Goal: Task Accomplishment & Management: Use online tool/utility

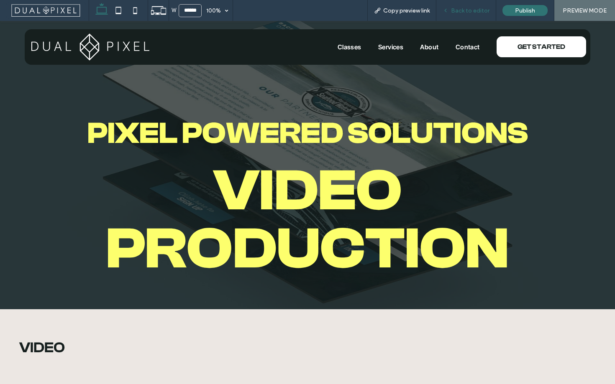
click at [467, 10] on span "Back to editor" at bounding box center [470, 10] width 38 height 7
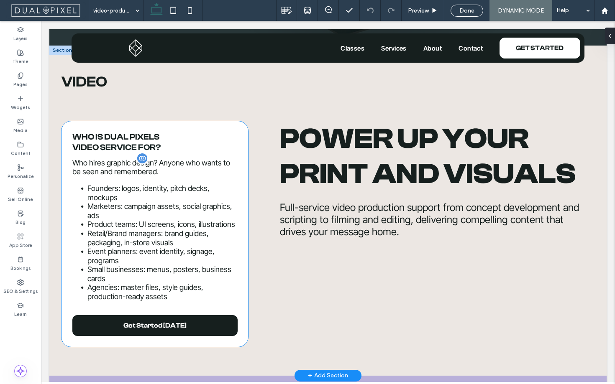
scroll to position [255, 0]
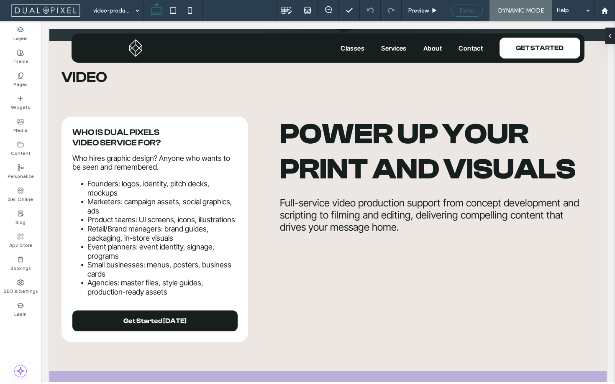
click at [475, 10] on div "Done" at bounding box center [467, 10] width 32 height 7
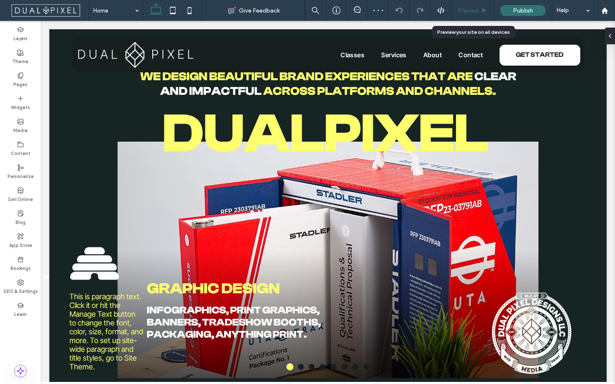
click at [469, 8] on span "Preview" at bounding box center [467, 10] width 21 height 7
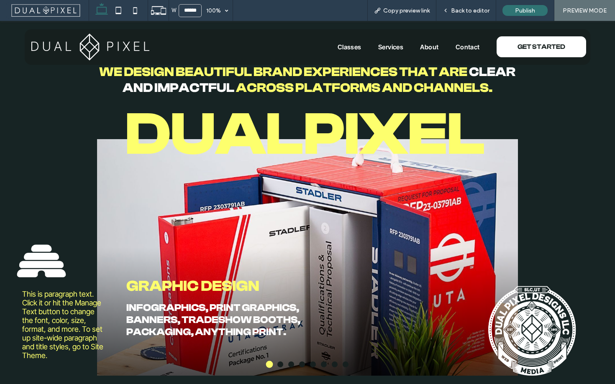
click at [469, 8] on span "Back to editor" at bounding box center [470, 10] width 38 height 7
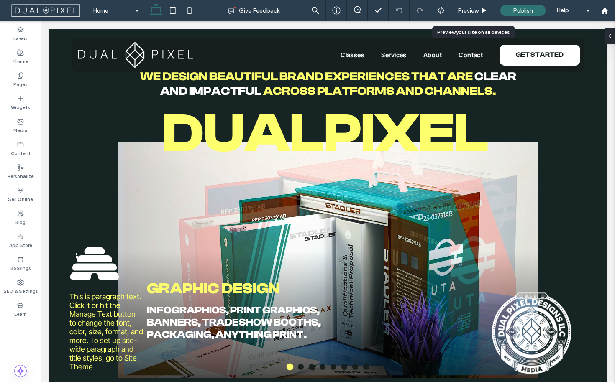
click at [469, 8] on span "Preview" at bounding box center [467, 10] width 21 height 7
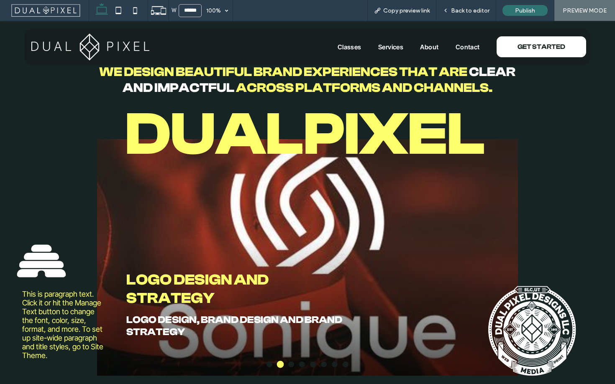
click at [379, 48] on span "Services" at bounding box center [391, 47] width 26 height 8
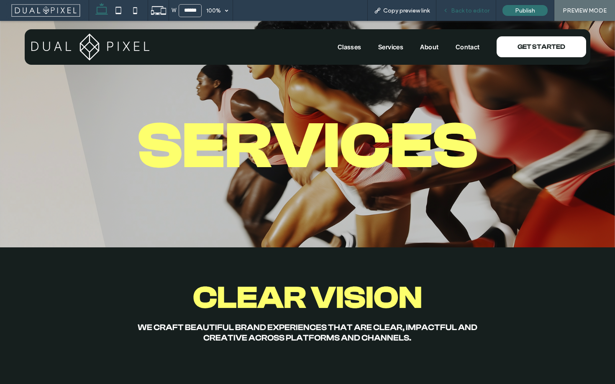
click at [446, 10] on use at bounding box center [445, 10] width 2 height 3
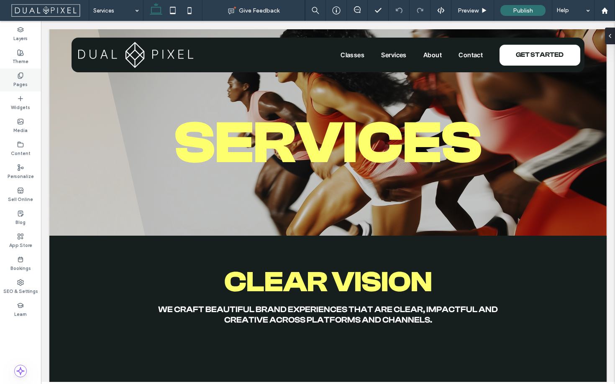
click at [12, 79] on div "Pages" at bounding box center [20, 80] width 41 height 23
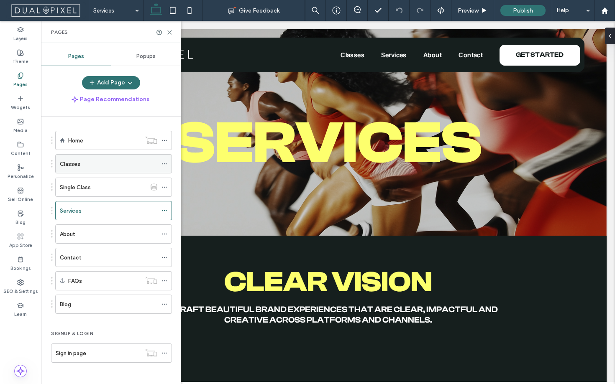
click at [99, 165] on div "Classes" at bounding box center [108, 164] width 97 height 9
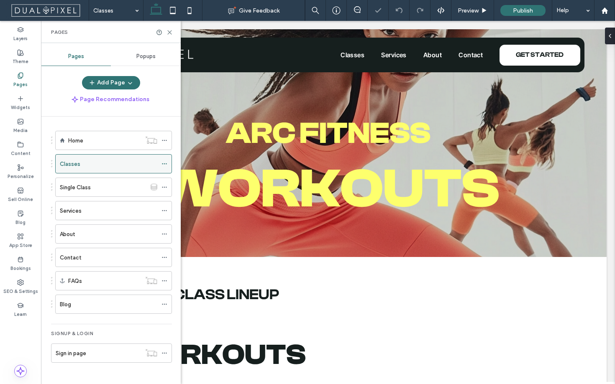
click at [163, 164] on icon at bounding box center [164, 164] width 6 height 6
click at [167, 28] on div "Pages" at bounding box center [111, 32] width 140 height 22
click at [167, 30] on icon at bounding box center [169, 32] width 6 height 6
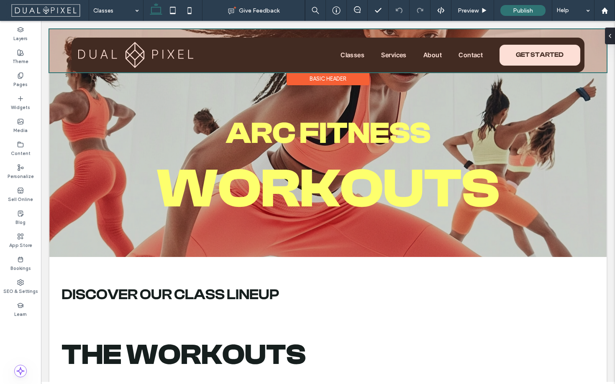
click at [336, 81] on div "Basic Header" at bounding box center [327, 78] width 83 height 13
click at [336, 81] on div "ARC FITNESS Workouts" at bounding box center [327, 143] width 557 height 228
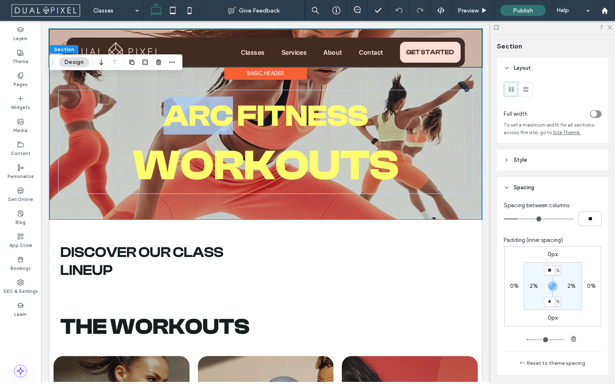
click at [260, 45] on div at bounding box center [265, 48] width 432 height 38
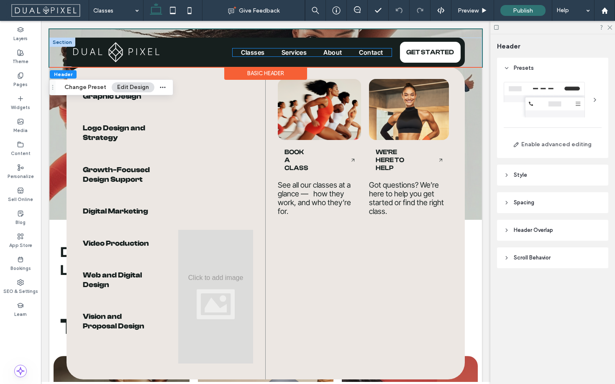
click at [254, 49] on span "Classes" at bounding box center [253, 52] width 24 height 8
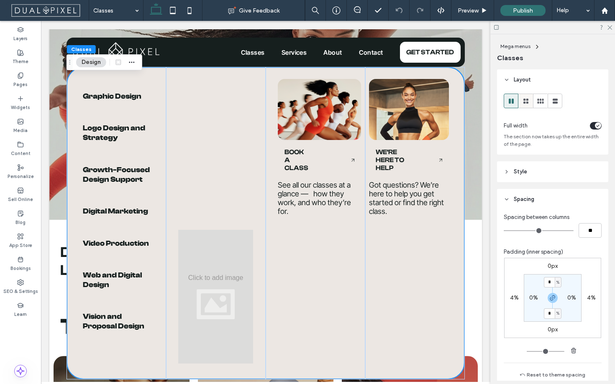
click at [526, 100] on use at bounding box center [525, 101] width 5 height 5
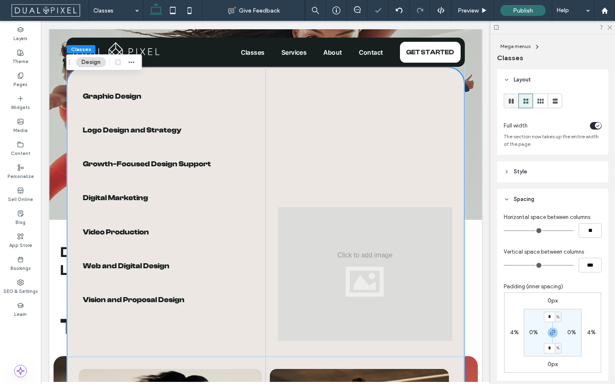
click at [511, 102] on use at bounding box center [510, 101] width 5 height 5
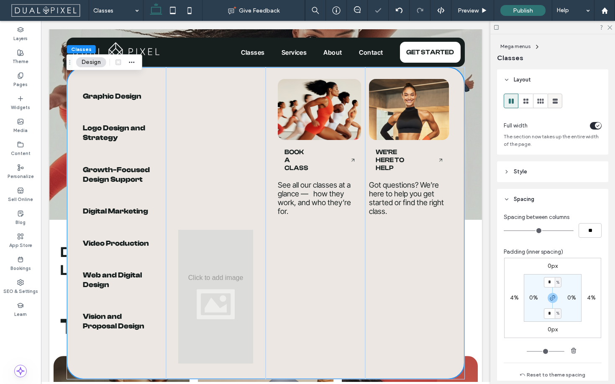
click at [556, 103] on use at bounding box center [554, 101] width 5 height 5
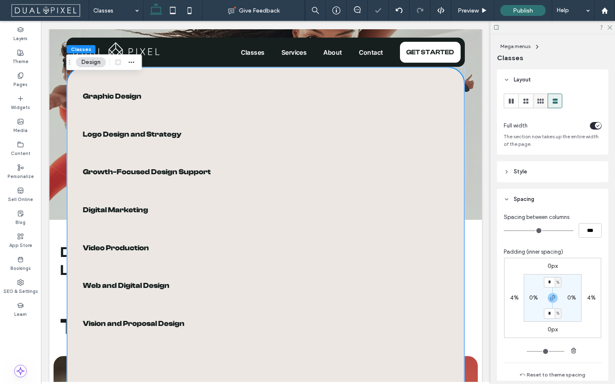
click at [536, 101] on icon at bounding box center [540, 101] width 8 height 8
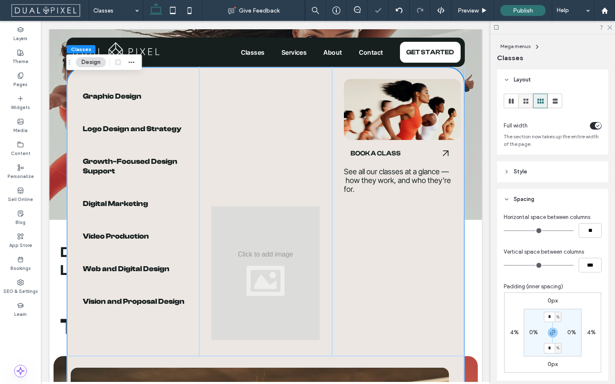
click at [530, 100] on div at bounding box center [525, 101] width 14 height 14
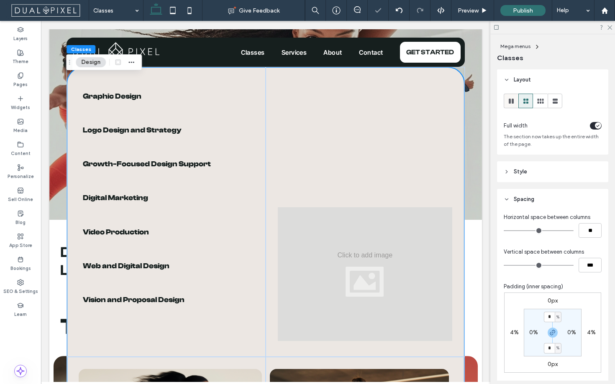
click at [510, 101] on icon at bounding box center [511, 101] width 8 height 8
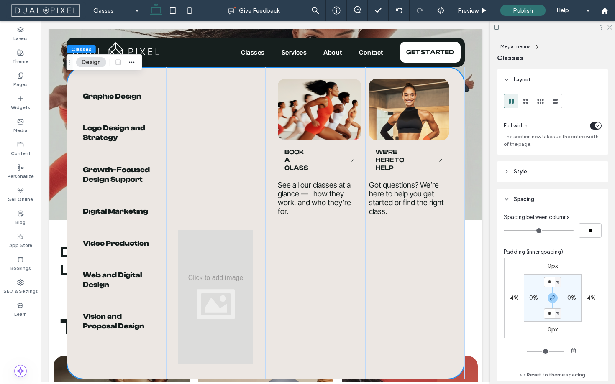
click at [504, 170] on icon at bounding box center [506, 172] width 6 height 6
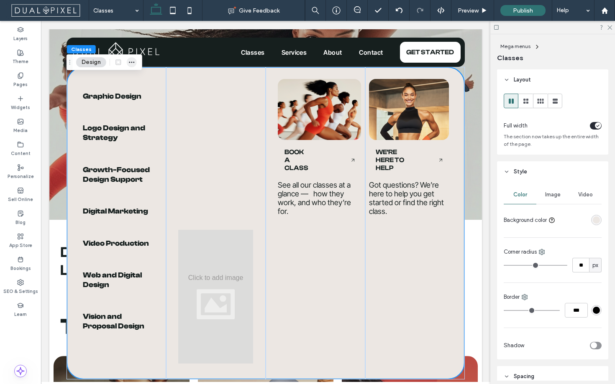
click at [133, 65] on icon "button" at bounding box center [131, 62] width 7 height 7
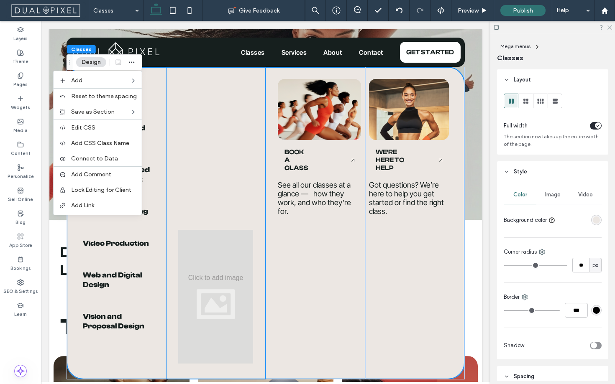
click at [176, 137] on div at bounding box center [216, 223] width 100 height 313
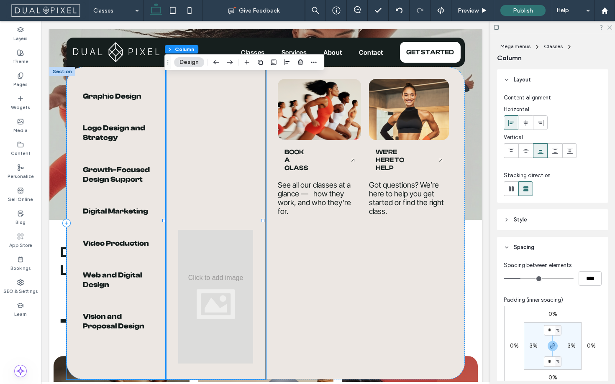
click at [124, 75] on div "List of Services Graphic Design Graphic Design Graphic Design Logo Design and S…" at bounding box center [116, 223] width 100 height 313
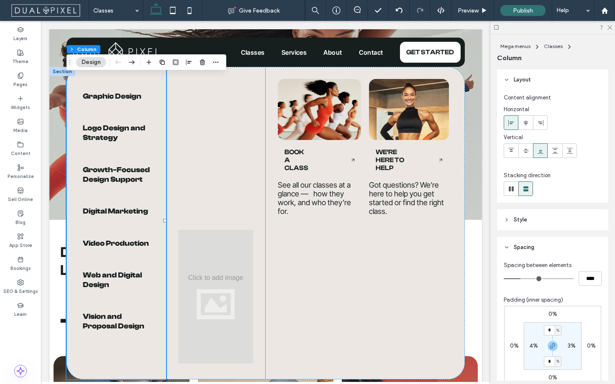
click at [58, 71] on div at bounding box center [62, 71] width 26 height 9
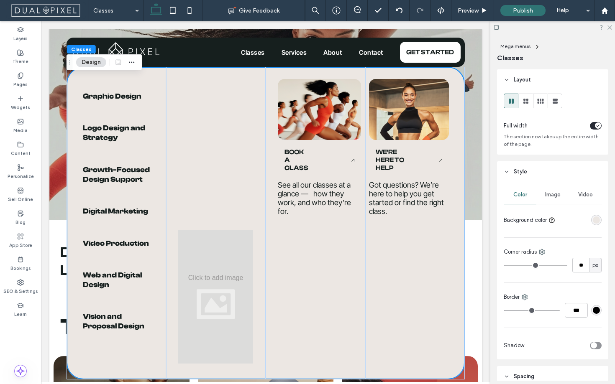
click at [84, 64] on button "Design" at bounding box center [91, 62] width 30 height 10
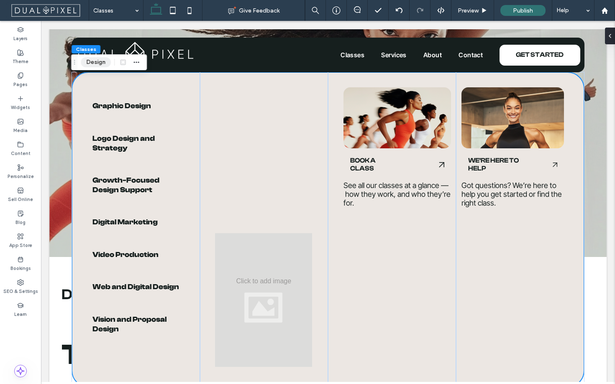
click at [84, 64] on button "Design" at bounding box center [96, 62] width 30 height 10
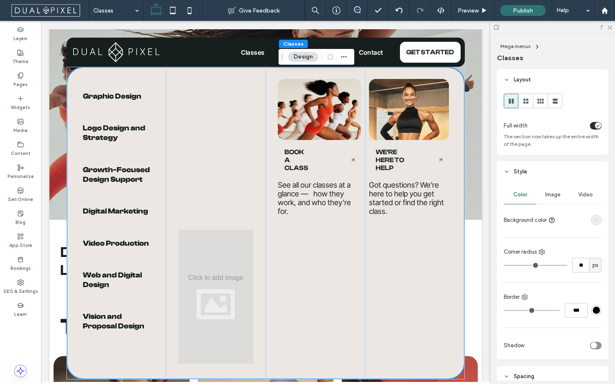
drag, startPoint x: 68, startPoint y: 64, endPoint x: 280, endPoint y: 58, distance: 212.0
click at [280, 58] on icon "Drag" at bounding box center [281, 57] width 7 height 6
click at [479, 11] on div "Preview" at bounding box center [472, 10] width 42 height 7
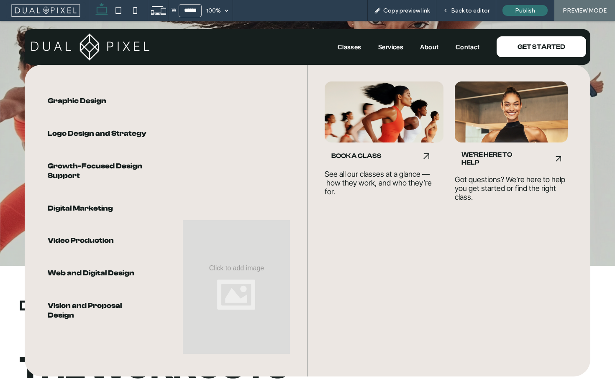
click at [345, 46] on span "Classes" at bounding box center [349, 47] width 24 height 8
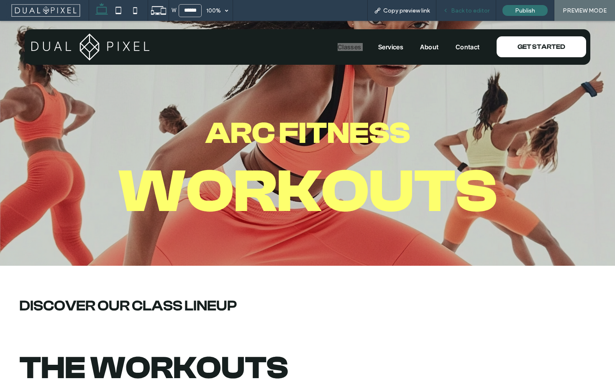
click at [484, 8] on span "Back to editor" at bounding box center [470, 10] width 38 height 7
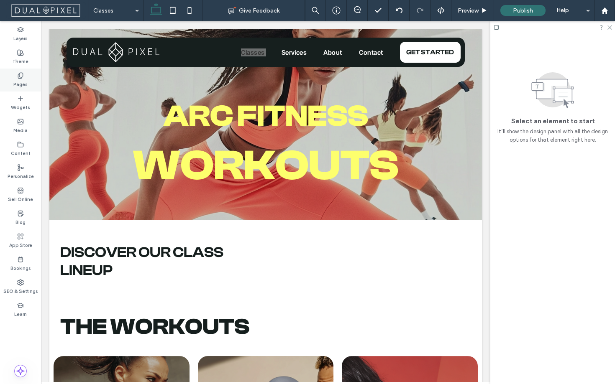
click at [24, 87] on label "Pages" at bounding box center [20, 83] width 14 height 9
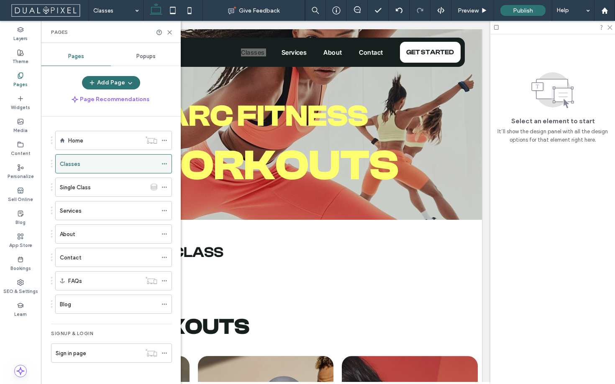
click at [140, 161] on div "Classes" at bounding box center [108, 164] width 97 height 9
click at [168, 166] on div at bounding box center [166, 164] width 10 height 13
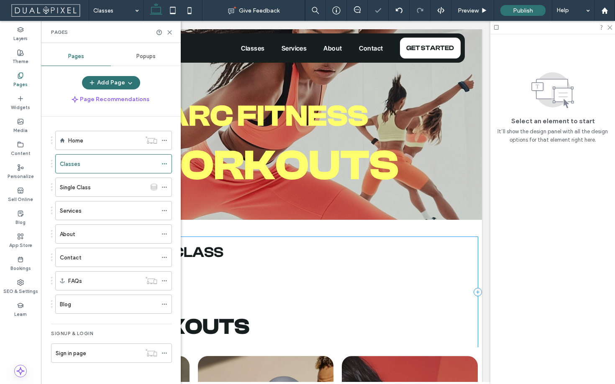
scroll to position [222, 0]
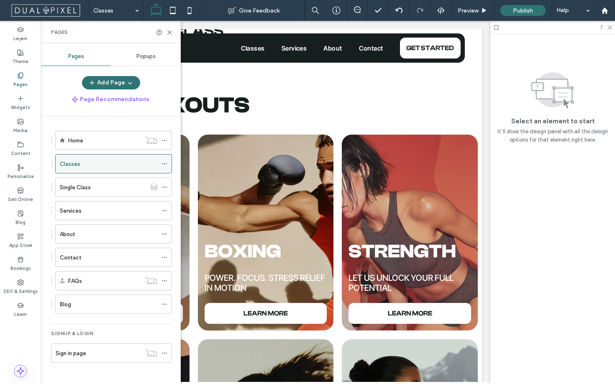
click at [166, 164] on icon at bounding box center [164, 164] width 6 height 6
click at [171, 35] on icon at bounding box center [169, 32] width 6 height 6
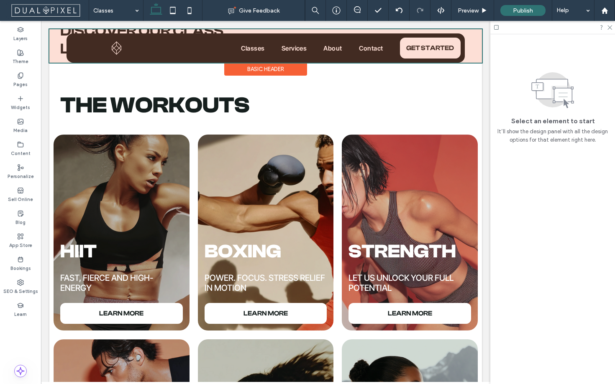
click at [283, 43] on div at bounding box center [265, 45] width 432 height 33
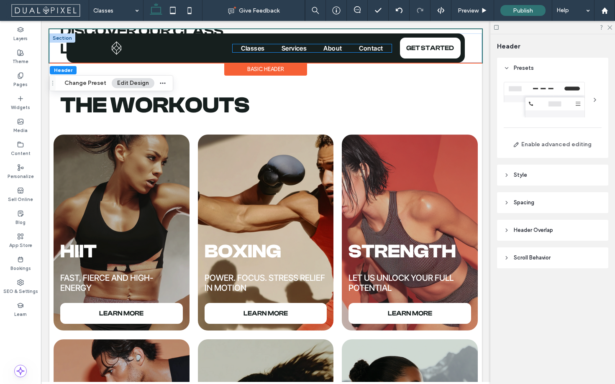
click at [284, 46] on span "Services" at bounding box center [294, 48] width 26 height 8
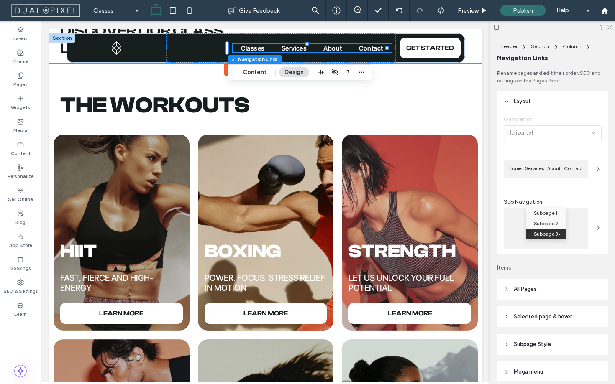
click at [284, 46] on span "Services" at bounding box center [294, 48] width 26 height 8
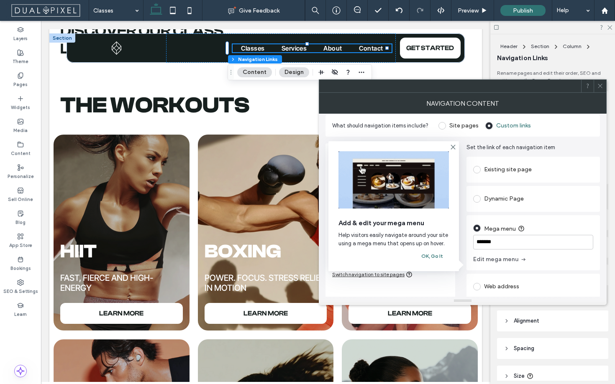
scroll to position [6, 0]
click at [512, 243] on input "*******" at bounding box center [533, 242] width 120 height 15
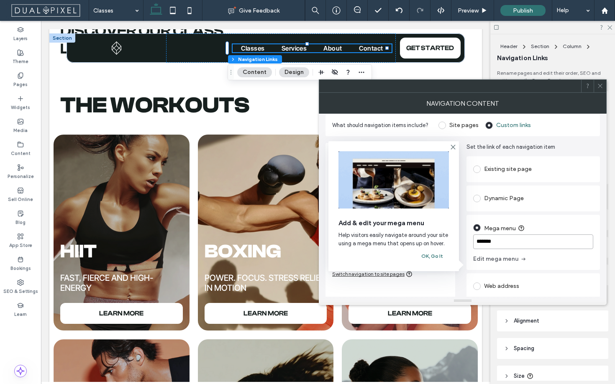
click at [512, 243] on input "*******" at bounding box center [533, 242] width 120 height 15
drag, startPoint x: 509, startPoint y: 256, endPoint x: 518, endPoint y: 244, distance: 15.0
click at [518, 244] on div "******* Edit mega menu" at bounding box center [533, 250] width 120 height 31
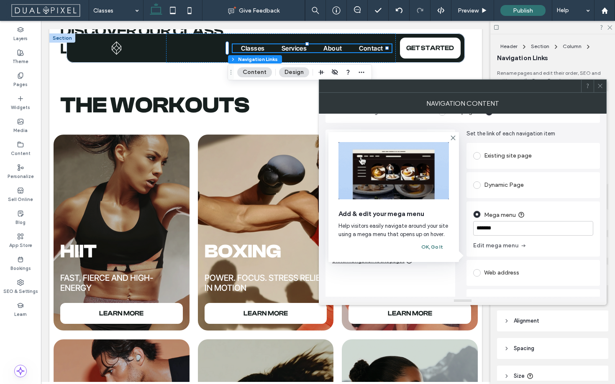
scroll to position [25, 0]
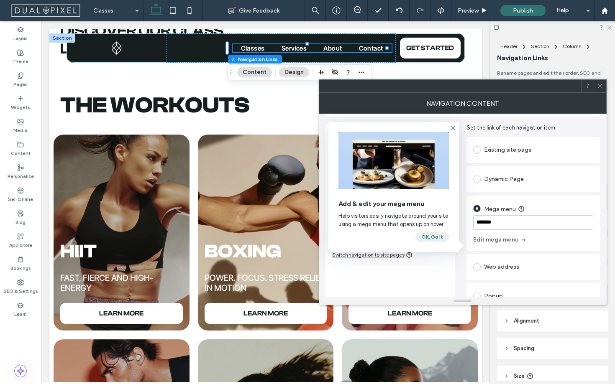
click at [438, 235] on button "OK, Go It" at bounding box center [431, 237] width 33 height 10
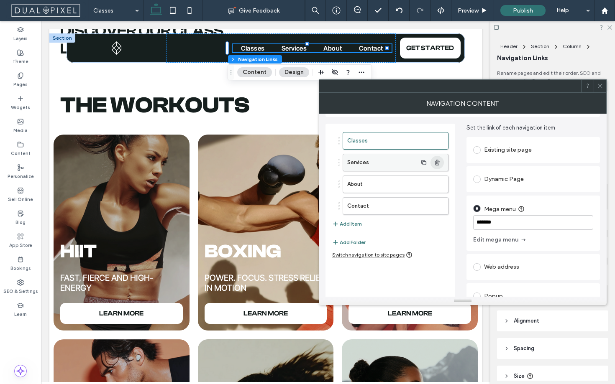
click at [430, 165] on span "button" at bounding box center [436, 162] width 13 height 13
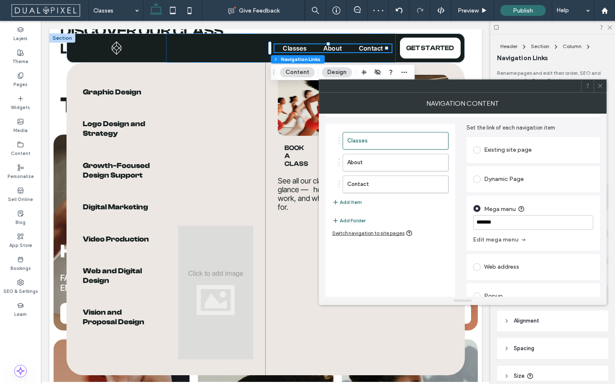
click at [606, 89] on div at bounding box center [463, 85] width 288 height 13
click at [601, 85] on icon at bounding box center [600, 86] width 6 height 6
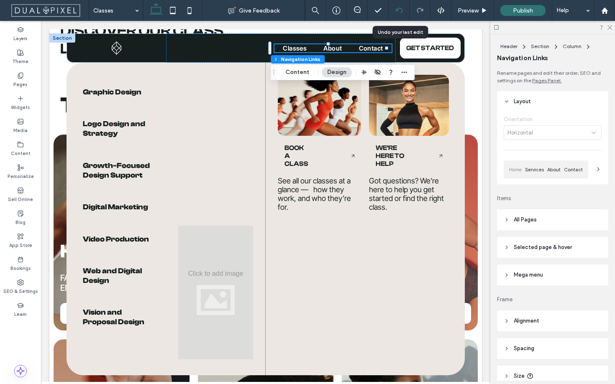
click at [403, 12] on div at bounding box center [398, 10] width 20 height 7
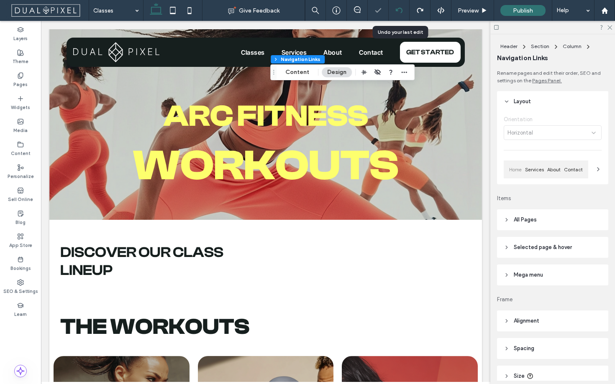
scroll to position [0, 0]
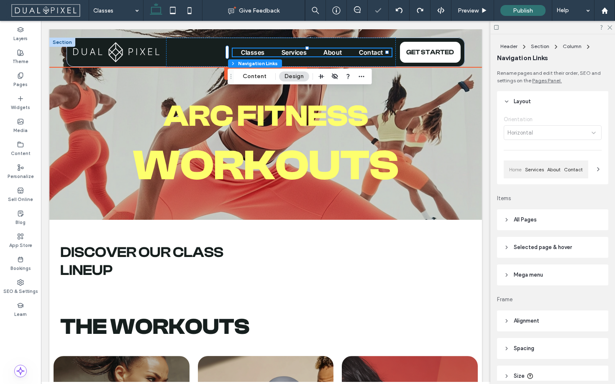
click at [288, 54] on span "Services" at bounding box center [294, 52] width 26 height 8
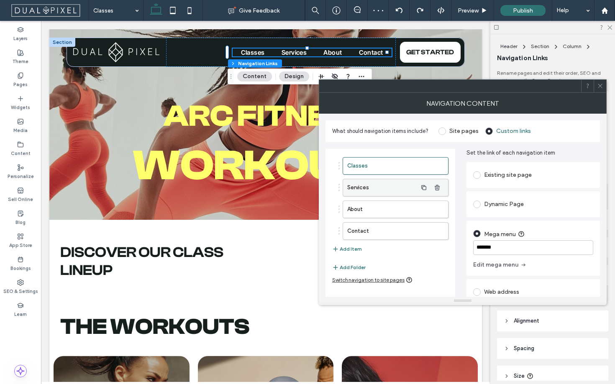
click at [397, 194] on label "Services" at bounding box center [382, 187] width 70 height 17
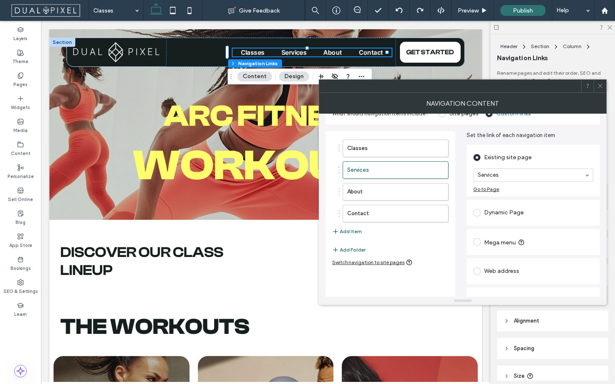
scroll to position [24, 0]
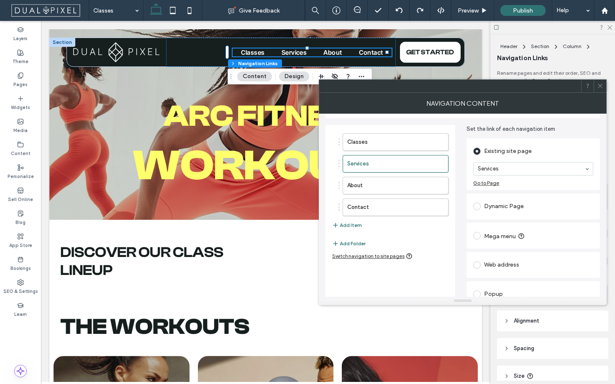
click at [478, 236] on span at bounding box center [477, 236] width 8 height 8
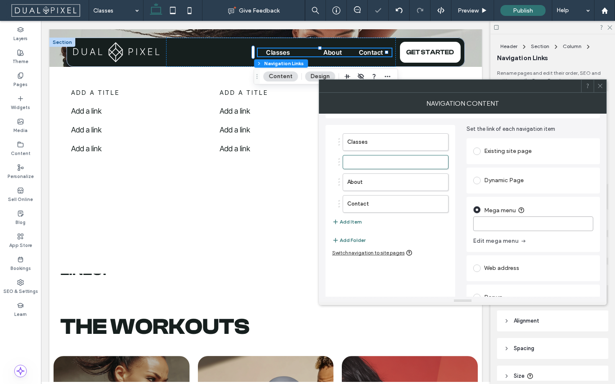
click at [520, 225] on input at bounding box center [533, 224] width 120 height 15
click at [438, 160] on use "button" at bounding box center [436, 161] width 5 height 5
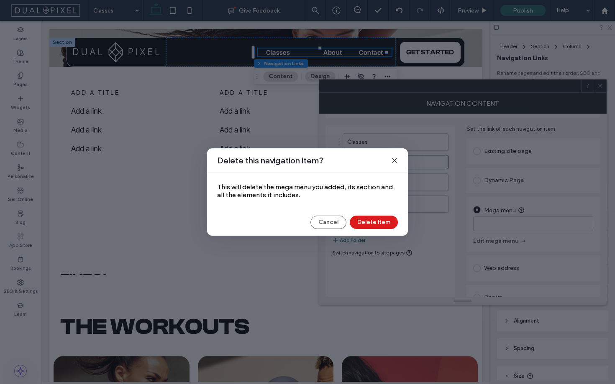
click at [388, 220] on button "Delete Item" at bounding box center [374, 222] width 48 height 13
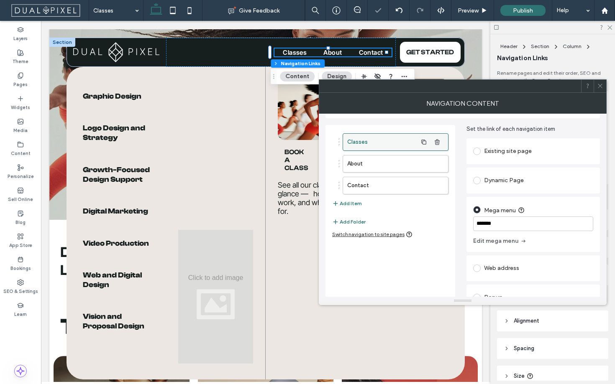
click at [398, 145] on label "Classes" at bounding box center [382, 142] width 70 height 17
click at [515, 221] on input "*******" at bounding box center [533, 224] width 120 height 15
click at [515, 220] on input "*******" at bounding box center [533, 224] width 120 height 15
type input "********"
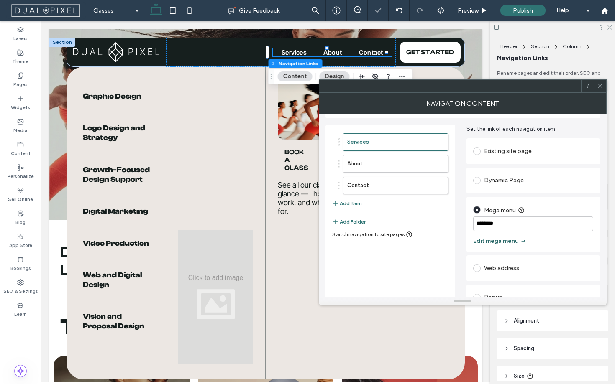
click at [500, 239] on button "Edit mega menu" at bounding box center [500, 241] width 54 height 13
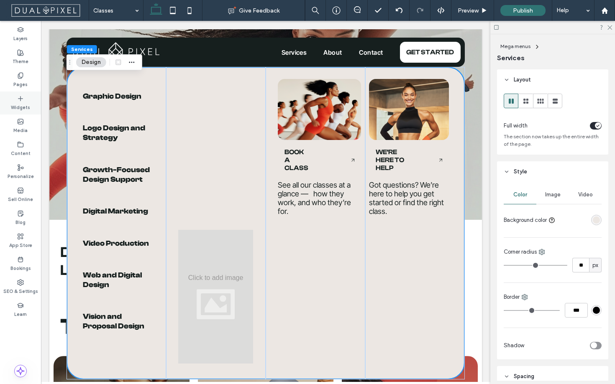
click at [32, 98] on div "Widgets" at bounding box center [20, 103] width 41 height 23
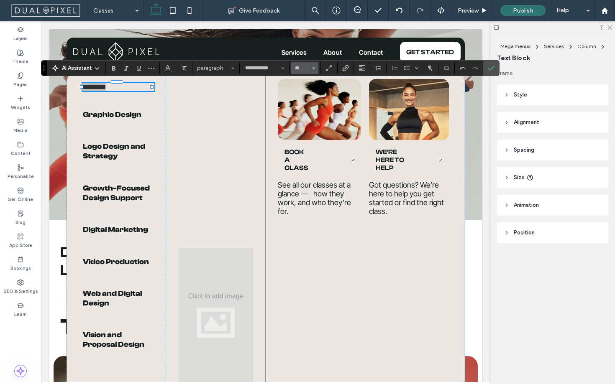
click at [317, 67] on button "**" at bounding box center [304, 68] width 27 height 12
click at [309, 140] on label "14" at bounding box center [304, 140] width 27 height 12
type input "**"
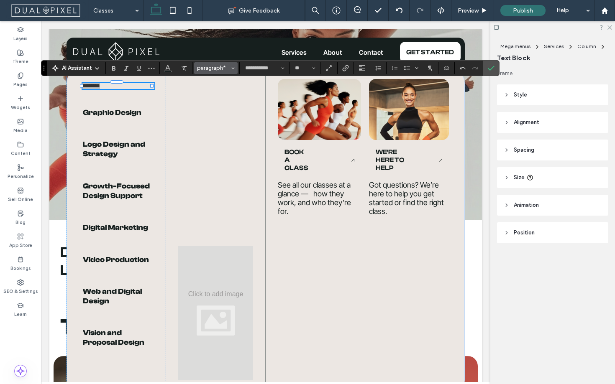
click at [219, 71] on span "paragraph*" at bounding box center [213, 68] width 33 height 6
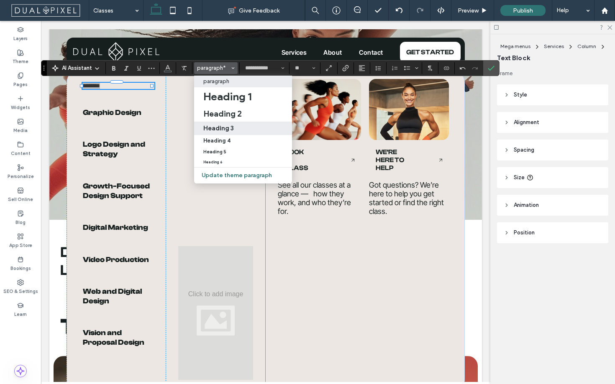
click at [216, 127] on h3 "Heading 3" at bounding box center [218, 128] width 31 height 8
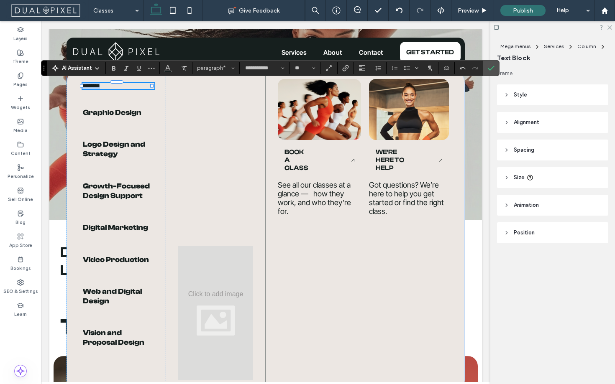
type input "**********"
type input "**"
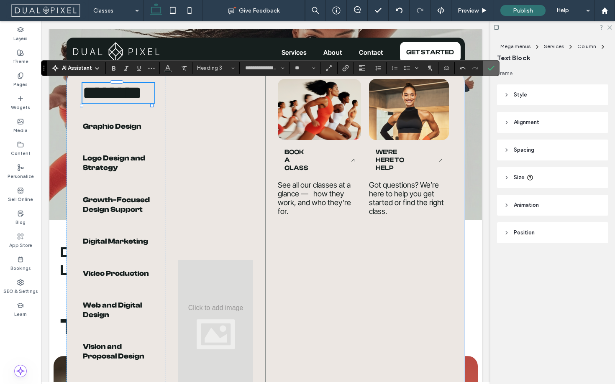
click at [486, 69] on label "Confirm" at bounding box center [491, 68] width 13 height 15
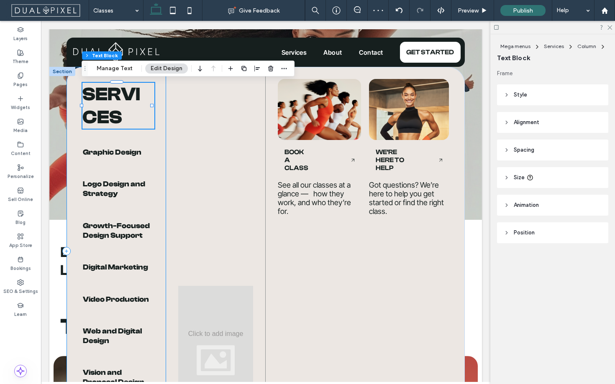
click at [162, 184] on div "Services List of Services Graphic Design Graphic Design Graphic Design Logo Des…" at bounding box center [116, 251] width 100 height 369
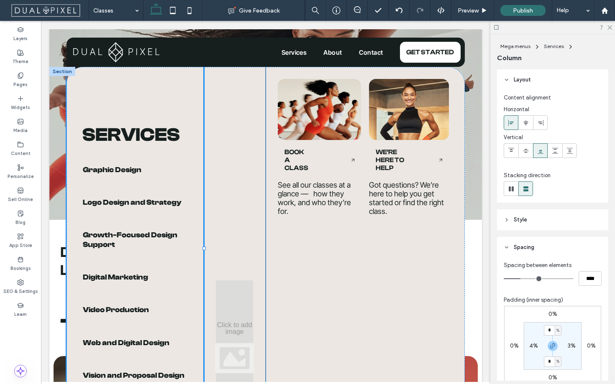
drag, startPoint x: 162, startPoint y: 248, endPoint x: 203, endPoint y: 248, distance: 41.0
click at [203, 248] on div at bounding box center [203, 248] width 3 height 3
type input "**"
type input "*****"
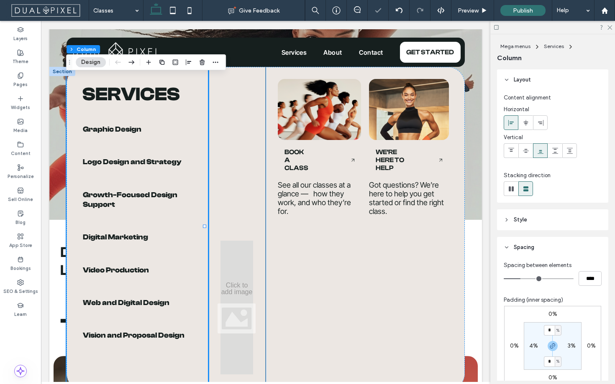
click at [242, 225] on div at bounding box center [236, 229] width 57 height 324
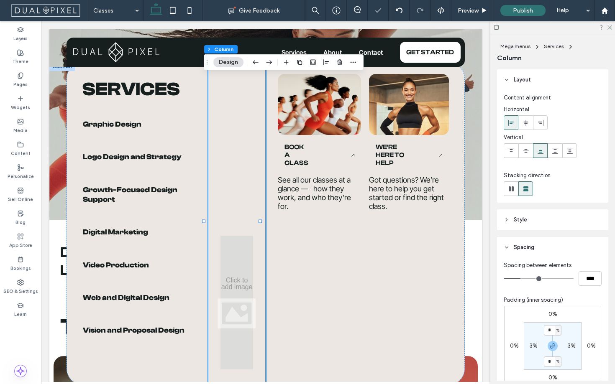
scroll to position [6, 0]
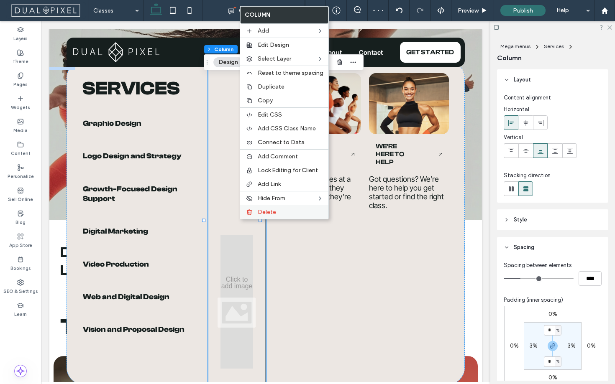
click at [253, 213] on div at bounding box center [249, 212] width 8 height 7
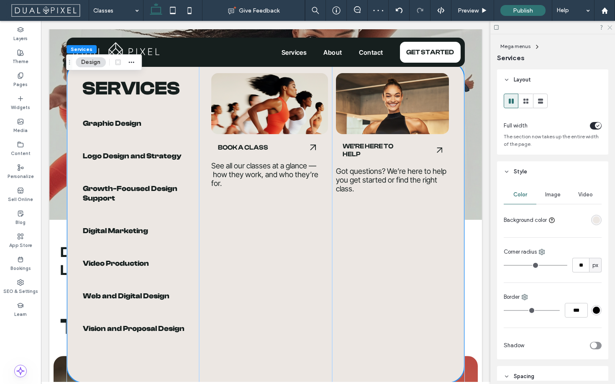
click at [608, 26] on icon at bounding box center [608, 26] width 5 height 5
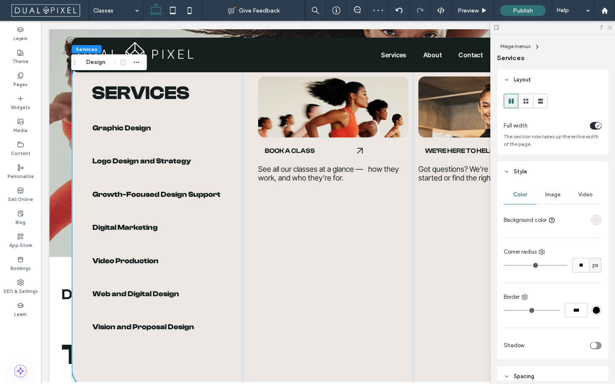
scroll to position [9, 0]
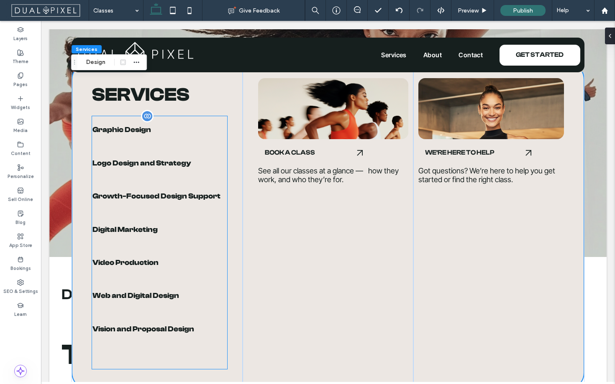
click at [135, 197] on span "Growth-Focused Design Support" at bounding box center [159, 196] width 134 height 10
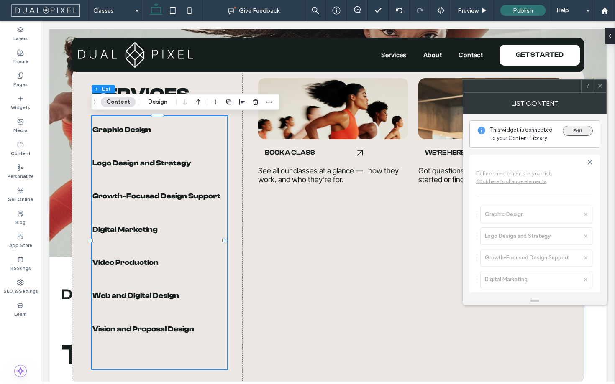
click at [577, 129] on button "Edit" at bounding box center [577, 131] width 30 height 10
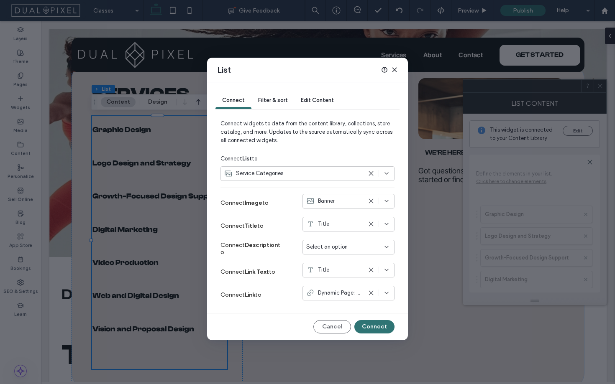
click at [393, 67] on icon at bounding box center [394, 69] width 7 height 7
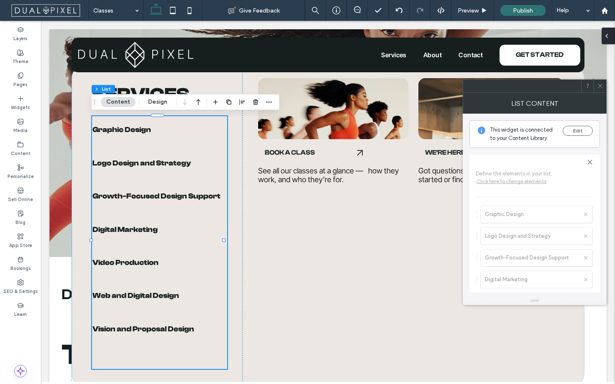
click at [610, 38] on div at bounding box center [607, 36] width 13 height 17
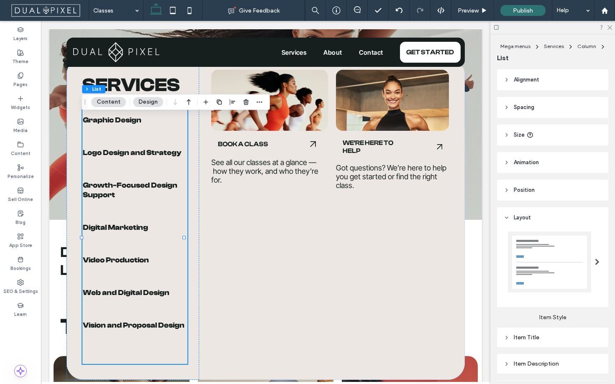
scroll to position [5, 0]
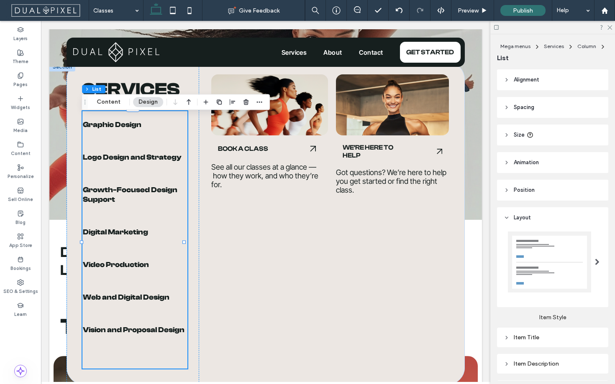
click at [549, 242] on div at bounding box center [549, 262] width 83 height 61
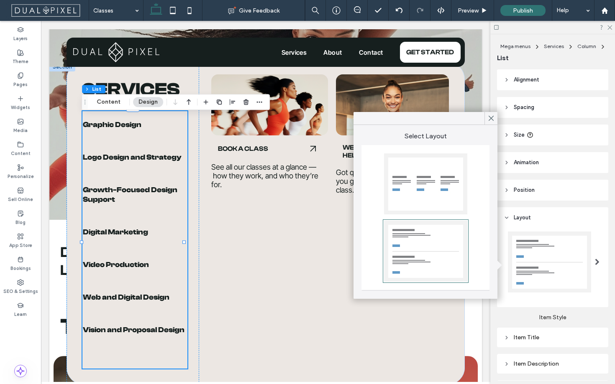
click at [574, 315] on label "Item Style" at bounding box center [552, 314] width 111 height 14
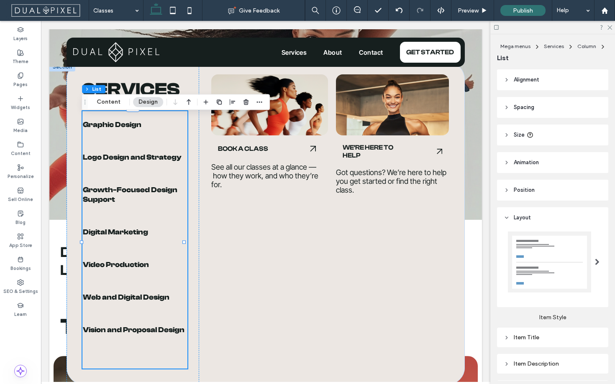
click at [507, 112] on header "Spacing" at bounding box center [552, 107] width 111 height 21
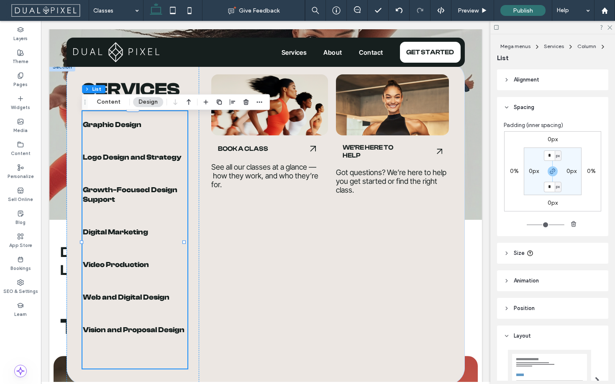
click at [507, 87] on header "Alignment" at bounding box center [552, 79] width 111 height 21
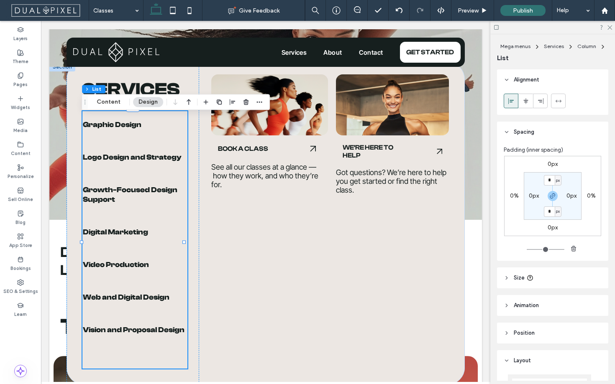
click at [507, 87] on header "Alignment" at bounding box center [552, 79] width 111 height 21
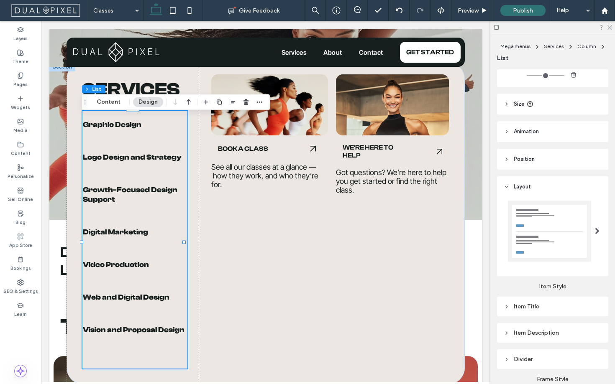
scroll to position [170, 0]
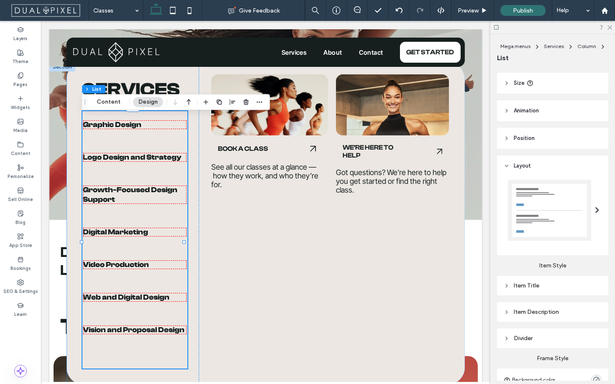
click at [507, 292] on div "Item Title" at bounding box center [552, 286] width 111 height 20
click at [505, 285] on icon at bounding box center [506, 286] width 6 height 6
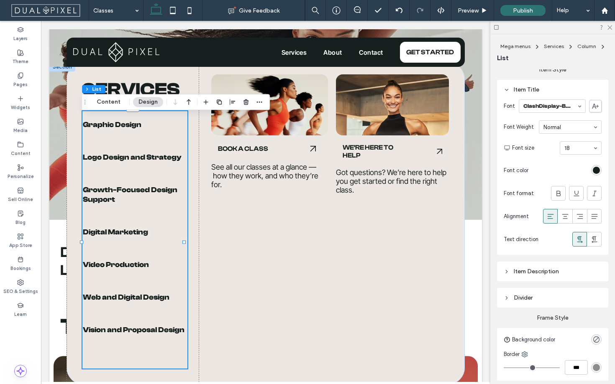
scroll to position [400, 0]
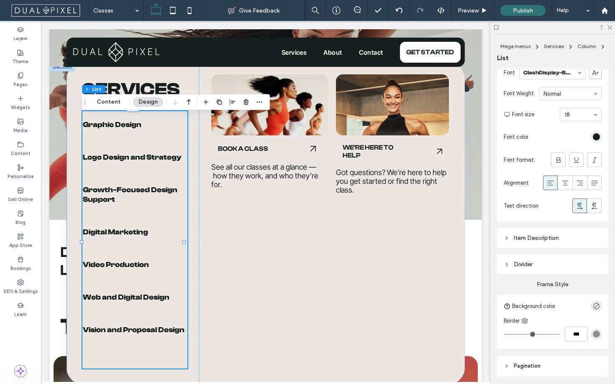
click at [510, 242] on div "Item Description" at bounding box center [552, 237] width 98 height 11
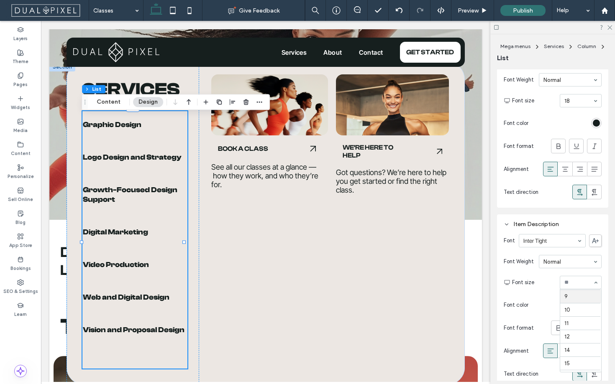
scroll to position [0, 0]
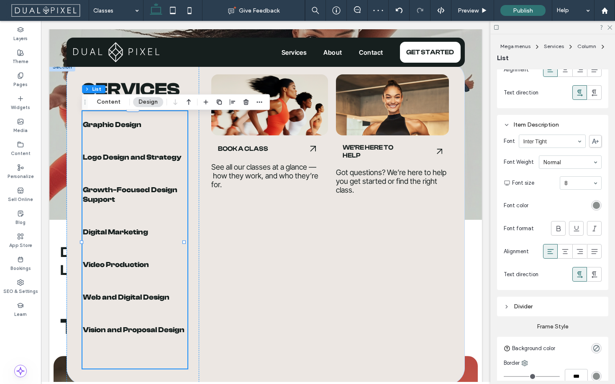
click at [536, 309] on div "Divider" at bounding box center [552, 306] width 98 height 7
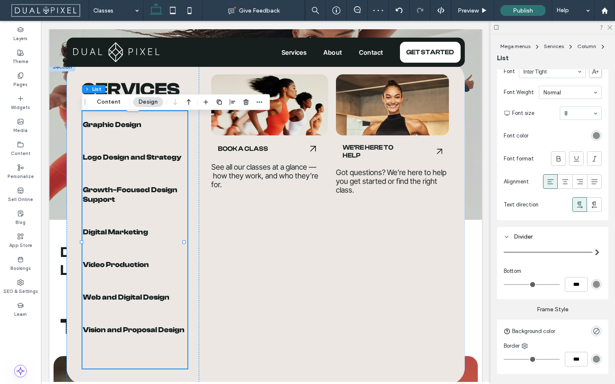
scroll to position [585, 0]
click at [517, 286] on div "***" at bounding box center [552, 282] width 98 height 15
click at [521, 286] on div "***" at bounding box center [552, 282] width 98 height 15
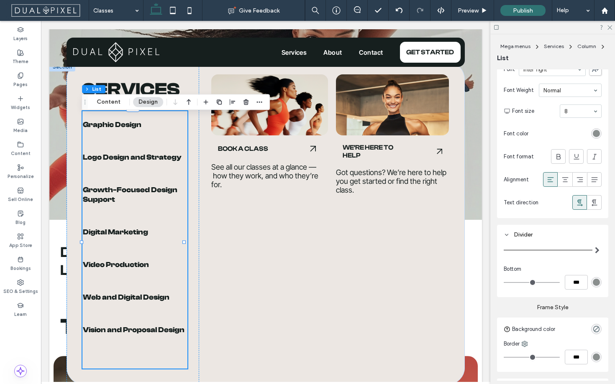
type input "*"
type input "***"
click at [521, 283] on input "range" at bounding box center [531, 282] width 56 height 1
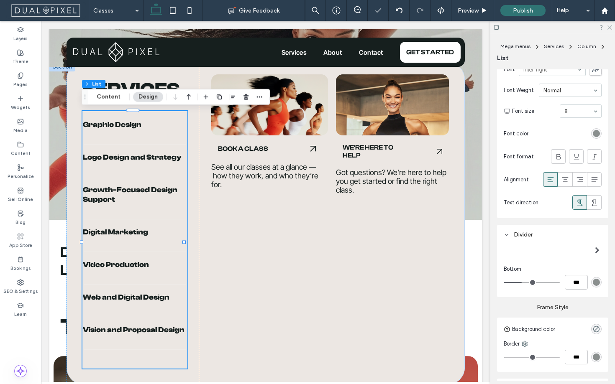
type input "*"
type input "***"
click at [518, 283] on input "range" at bounding box center [531, 282] width 56 height 1
type input "*"
type input "***"
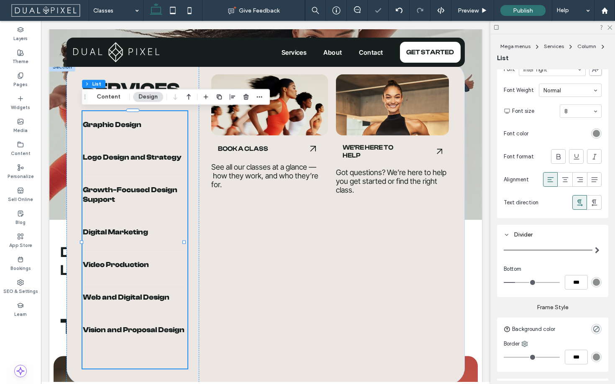
type input "*"
type input "***"
drag, startPoint x: 518, startPoint y: 283, endPoint x: 462, endPoint y: 277, distance: 56.8
type input "*"
click at [503, 282] on input "range" at bounding box center [531, 282] width 56 height 1
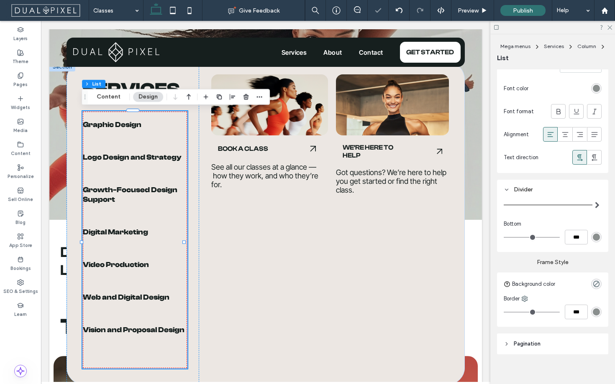
scroll to position [637, 0]
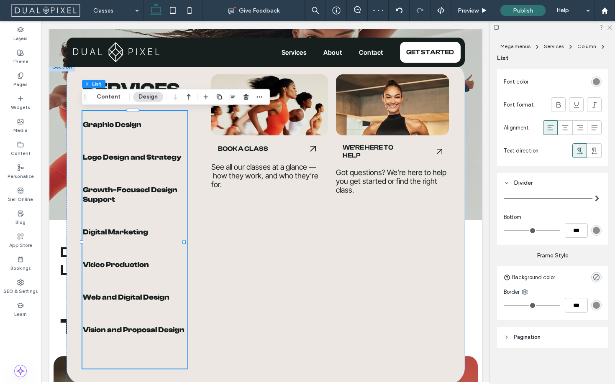
click at [541, 333] on header "Pagination" at bounding box center [552, 337] width 111 height 21
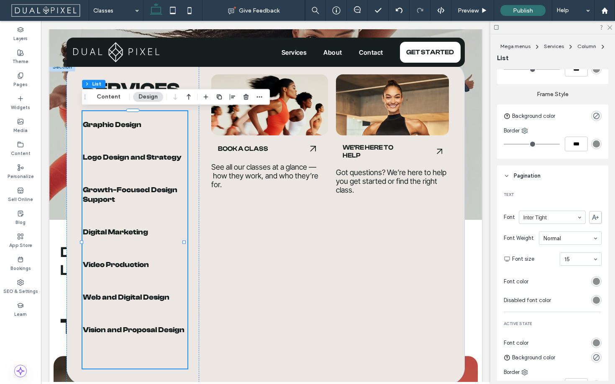
click at [572, 267] on section "Font size 15" at bounding box center [556, 259] width 89 height 22
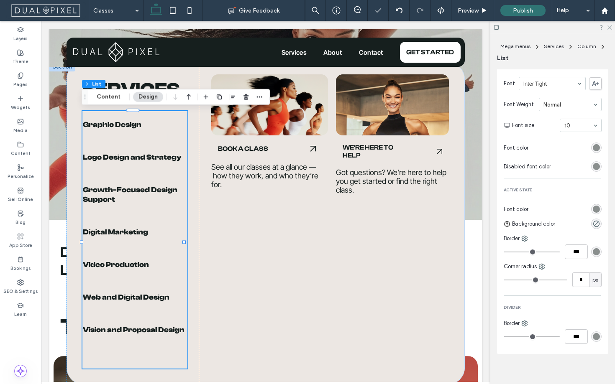
scroll to position [938, 0]
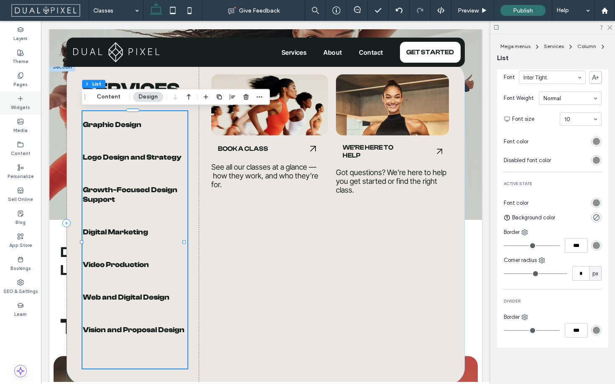
click at [11, 100] on div "Widgets" at bounding box center [20, 103] width 41 height 23
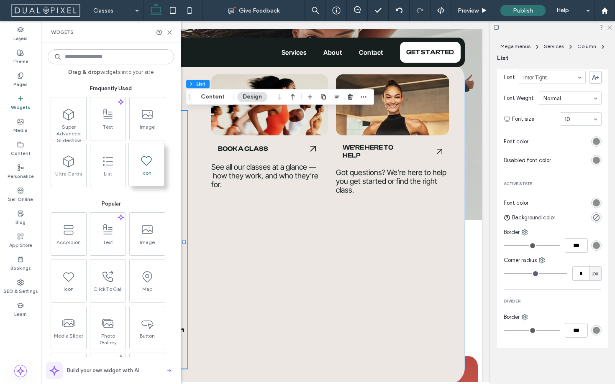
scroll to position [5, 0]
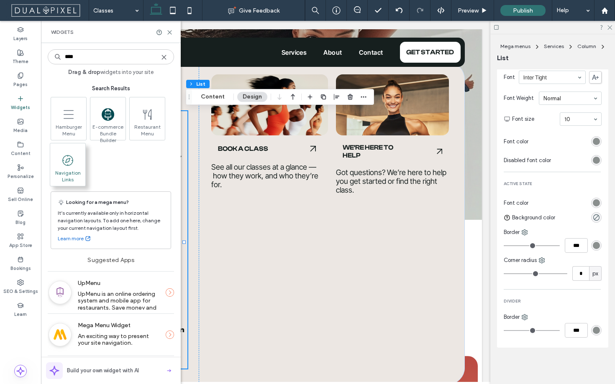
type input "****"
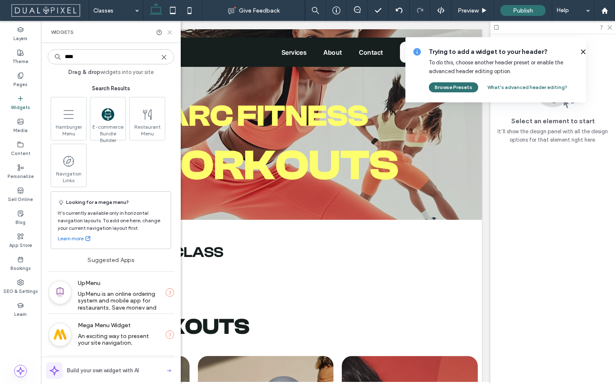
click at [166, 34] on icon at bounding box center [169, 32] width 6 height 6
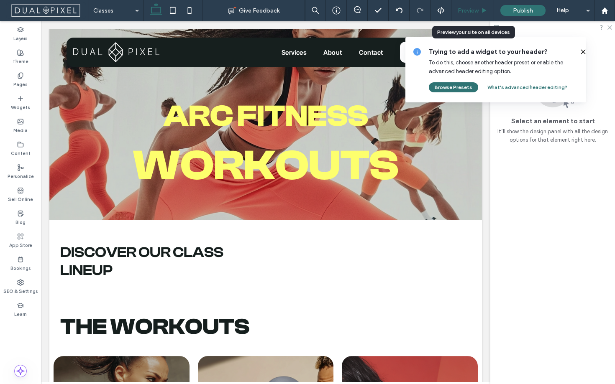
click at [484, 11] on use at bounding box center [484, 10] width 4 height 5
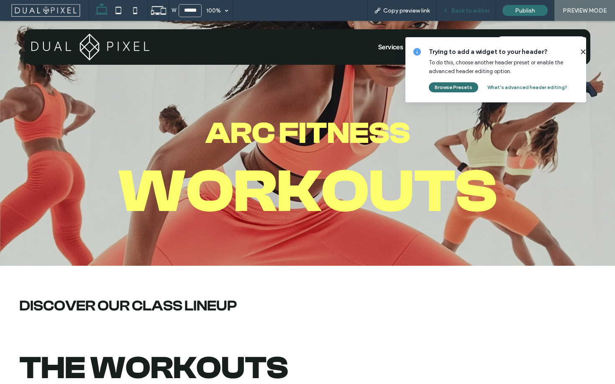
click at [476, 5] on div "Back to editor" at bounding box center [466, 10] width 60 height 21
click at [469, 8] on span "Back to editor" at bounding box center [470, 10] width 38 height 7
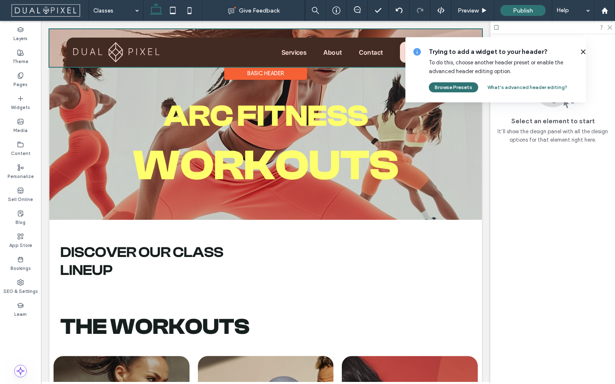
click at [286, 50] on div at bounding box center [265, 48] width 432 height 38
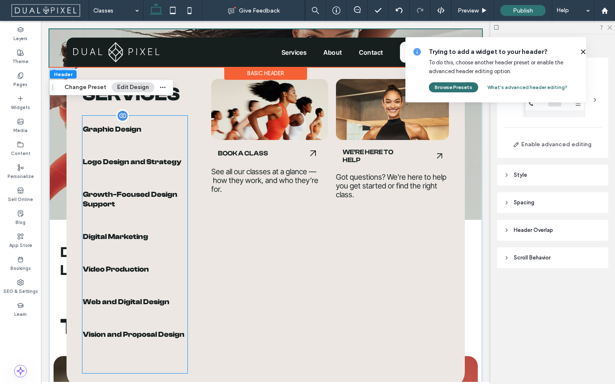
click at [171, 195] on span "Growth-Focused Design Support" at bounding box center [135, 199] width 104 height 19
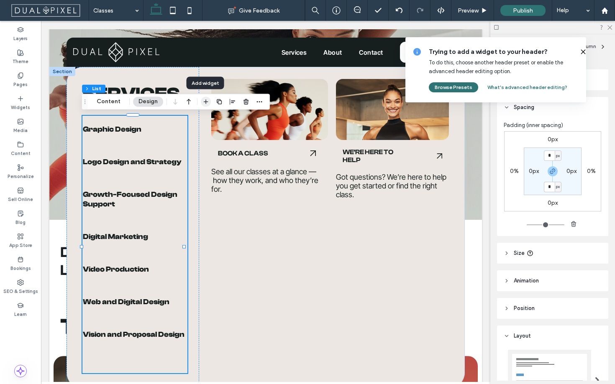
click at [208, 102] on span "button" at bounding box center [206, 102] width 10 height 10
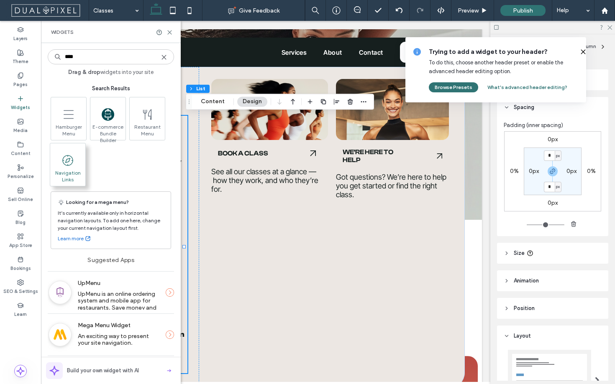
type input "****"
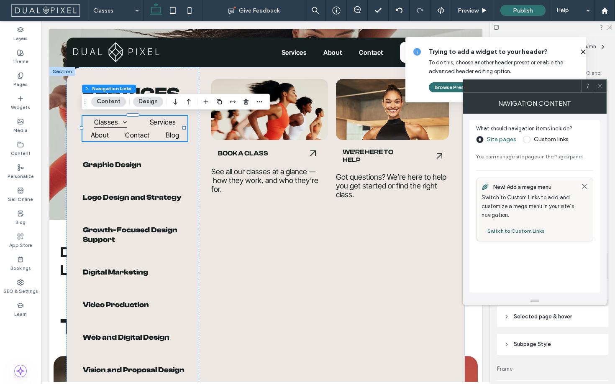
click at [583, 184] on icon at bounding box center [584, 186] width 7 height 7
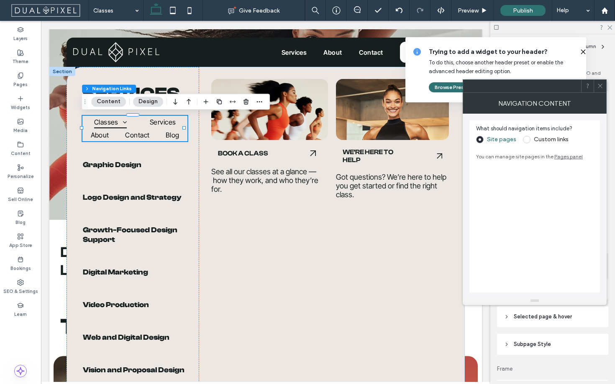
click at [546, 141] on label "Custom links" at bounding box center [550, 139] width 35 height 7
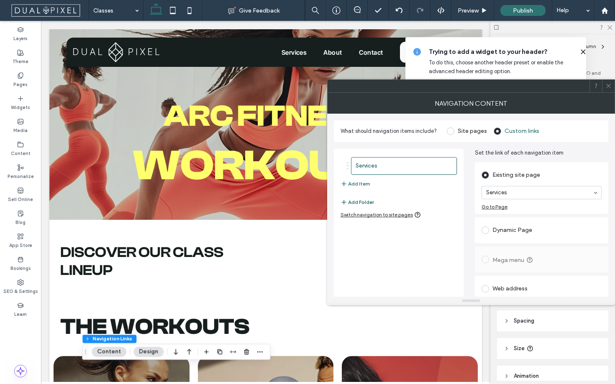
click at [355, 200] on button "Add Folder" at bounding box center [356, 202] width 33 height 10
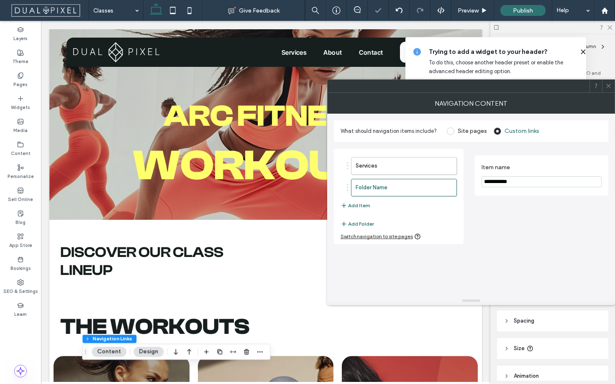
click at [513, 187] on input "**********" at bounding box center [541, 181] width 120 height 11
click at [515, 185] on input "**********" at bounding box center [541, 181] width 120 height 11
type input "*****"
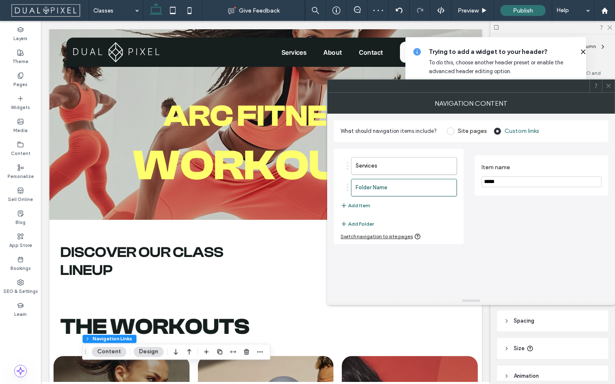
click at [516, 222] on div "Item name *****" at bounding box center [541, 196] width 133 height 95
click at [355, 207] on button "Add Item" at bounding box center [355, 206] width 30 height 10
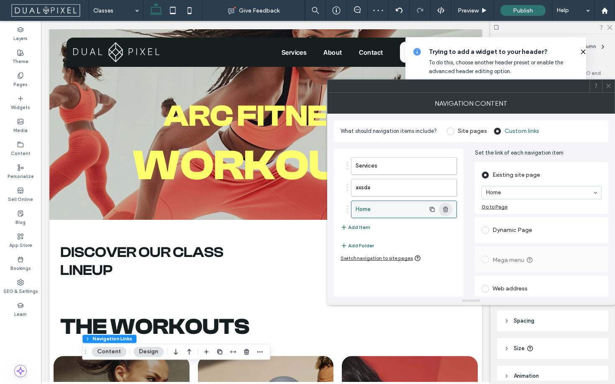
click at [445, 207] on icon "button" at bounding box center [445, 209] width 7 height 7
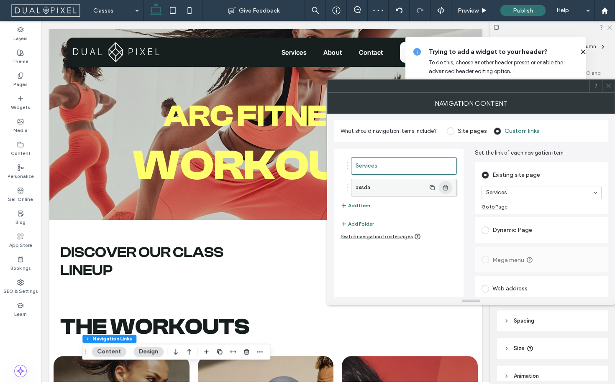
click at [448, 190] on icon "button" at bounding box center [445, 187] width 7 height 7
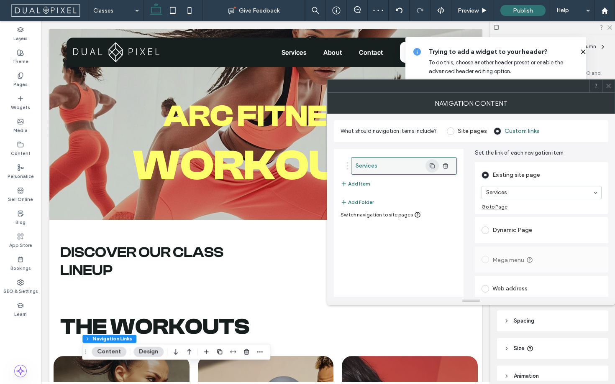
click at [430, 168] on icon "button" at bounding box center [432, 166] width 7 height 7
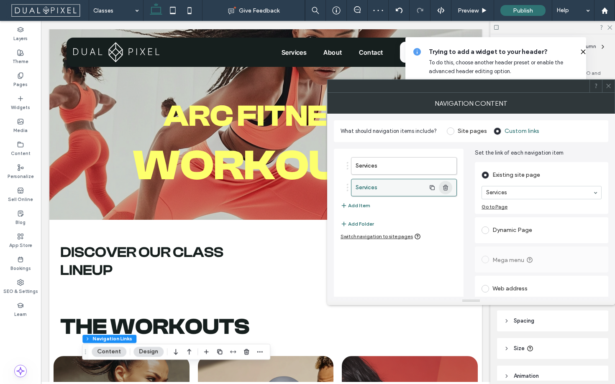
click at [450, 186] on span "button" at bounding box center [445, 187] width 13 height 13
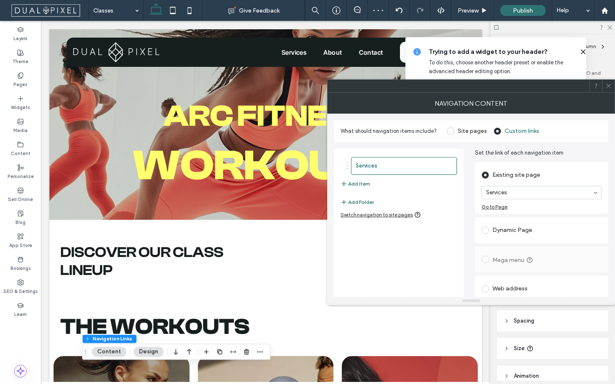
click at [504, 226] on div "Dynamic Page" at bounding box center [541, 230] width 120 height 13
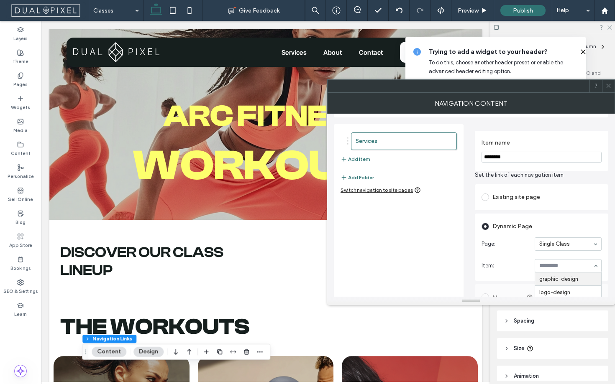
scroll to position [31, 0]
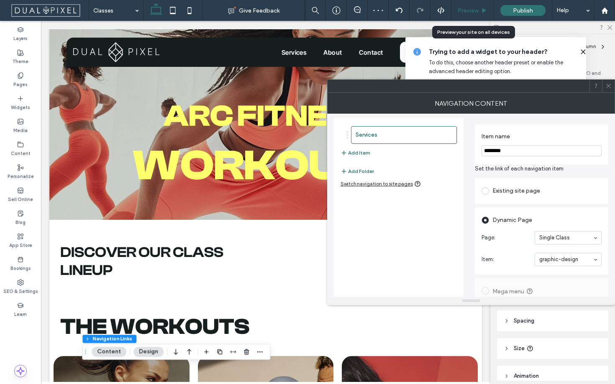
click at [465, 13] on span "Preview" at bounding box center [467, 10] width 21 height 7
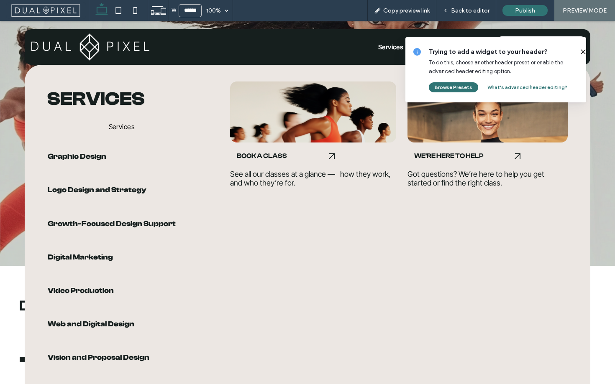
click at [378, 43] on span "Services" at bounding box center [391, 47] width 26 height 8
click at [464, 11] on span "Back to editor" at bounding box center [470, 10] width 38 height 7
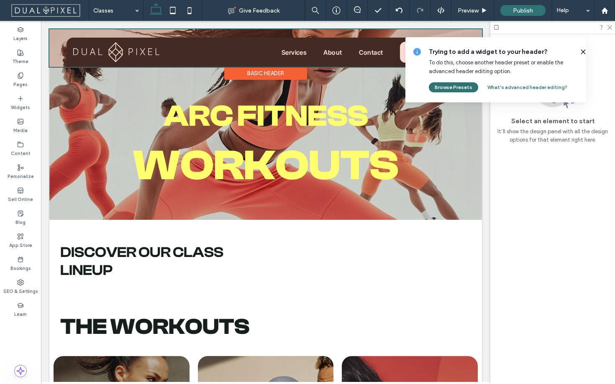
click at [296, 53] on div at bounding box center [265, 48] width 432 height 38
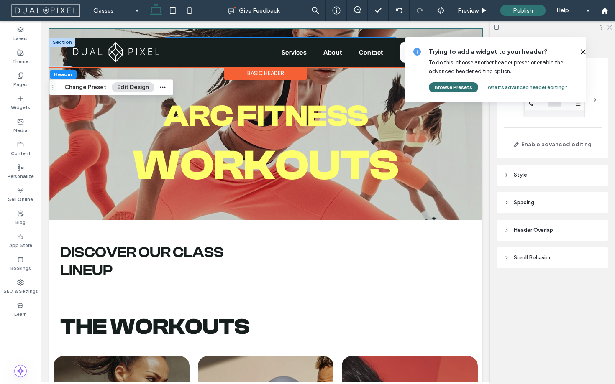
click at [293, 47] on div "Services About Contact" at bounding box center [281, 52] width 230 height 29
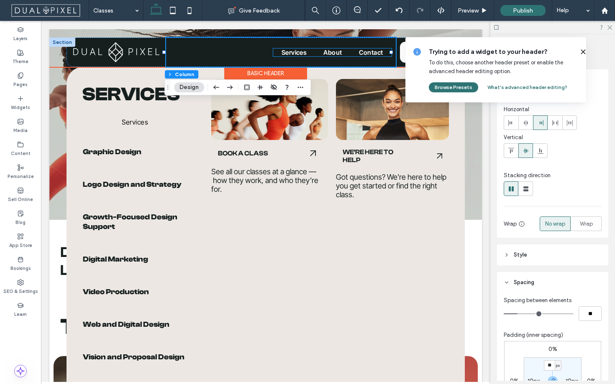
click at [292, 53] on span "Services" at bounding box center [294, 52] width 26 height 8
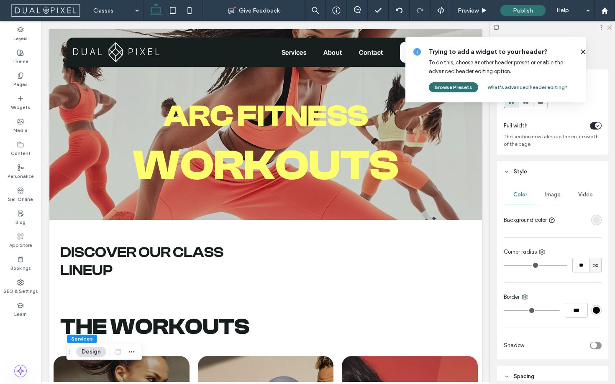
click at [580, 49] on icon at bounding box center [582, 51] width 7 height 7
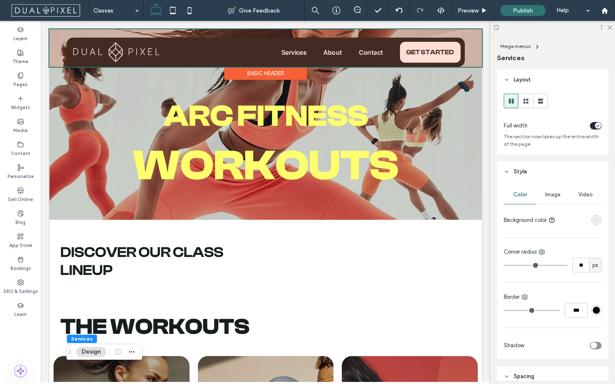
click at [281, 53] on div at bounding box center [265, 48] width 432 height 38
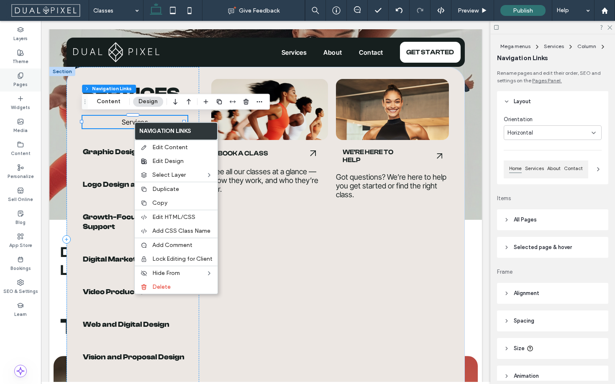
click at [21, 80] on label "Pages" at bounding box center [20, 83] width 14 height 9
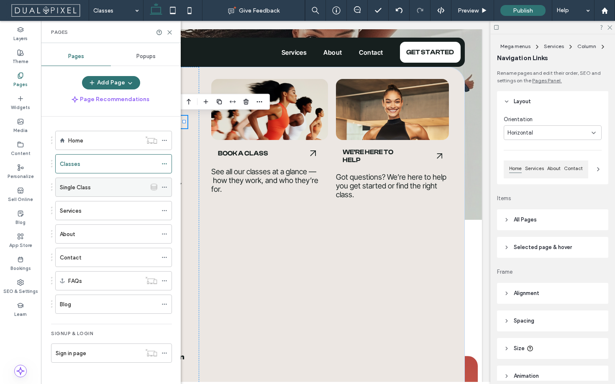
click at [165, 186] on icon at bounding box center [164, 187] width 6 height 6
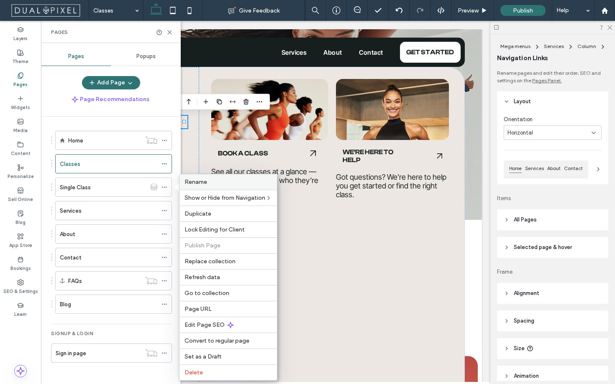
click at [205, 185] on span "Rename" at bounding box center [195, 182] width 23 height 7
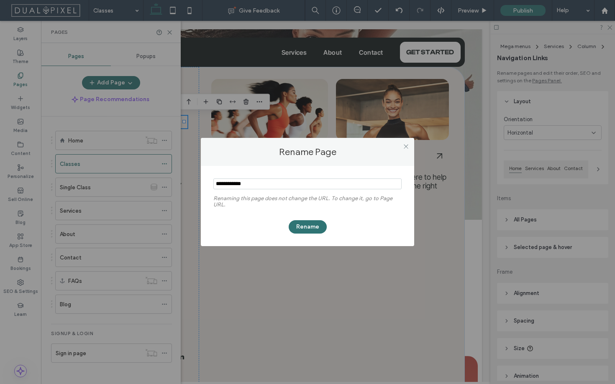
click at [268, 188] on input "notEmpty" at bounding box center [307, 184] width 188 height 11
click at [270, 186] on input "notEmpty" at bounding box center [307, 184] width 188 height 11
type input "*"
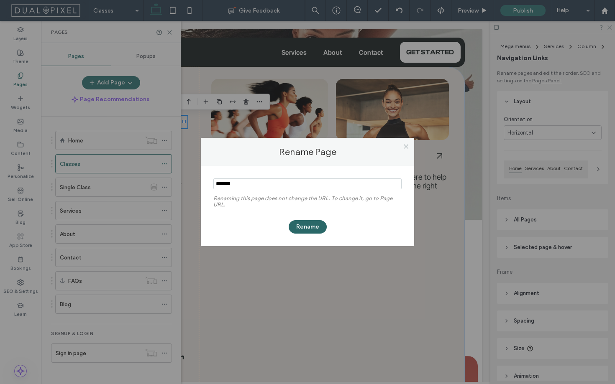
type input "*******"
click at [306, 224] on button "Rename" at bounding box center [307, 226] width 38 height 13
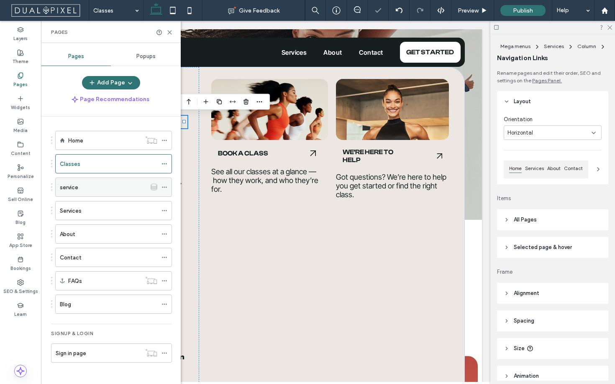
click at [162, 186] on icon at bounding box center [164, 187] width 6 height 6
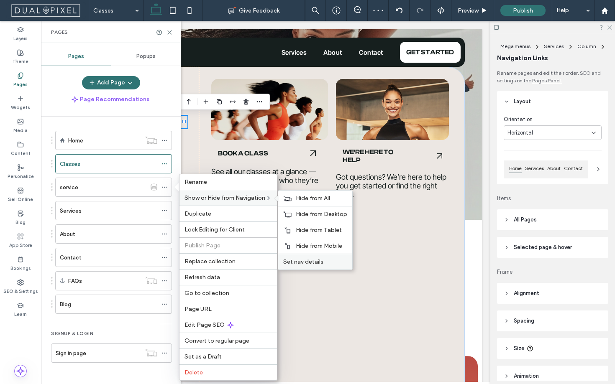
click at [320, 265] on span "Set nav details" at bounding box center [303, 261] width 40 height 7
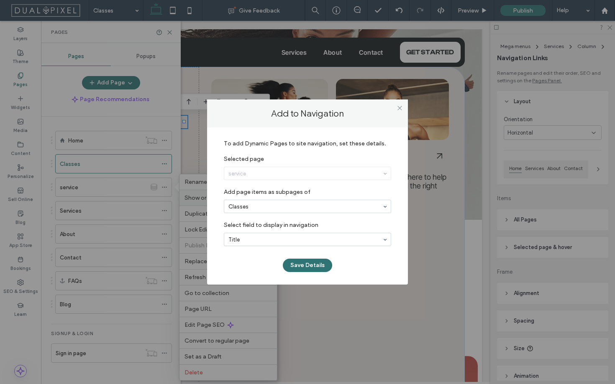
click at [307, 181] on section "service" at bounding box center [307, 174] width 167 height 22
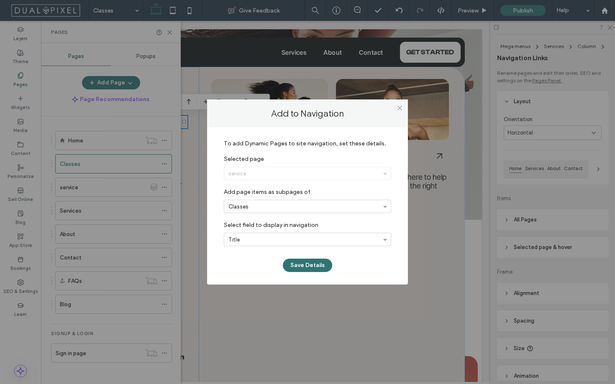
click at [310, 177] on div "service" at bounding box center [307, 173] width 166 height 13
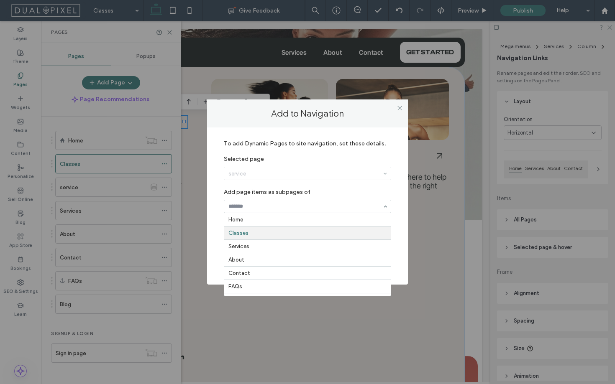
scroll to position [14, 0]
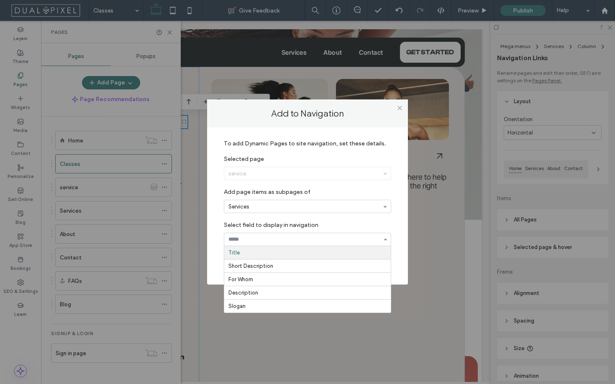
click at [294, 240] on input at bounding box center [305, 240] width 154 height 6
click at [350, 235] on div at bounding box center [307, 239] width 166 height 13
click at [352, 227] on label "Select field to display in navigation" at bounding box center [307, 222] width 167 height 11
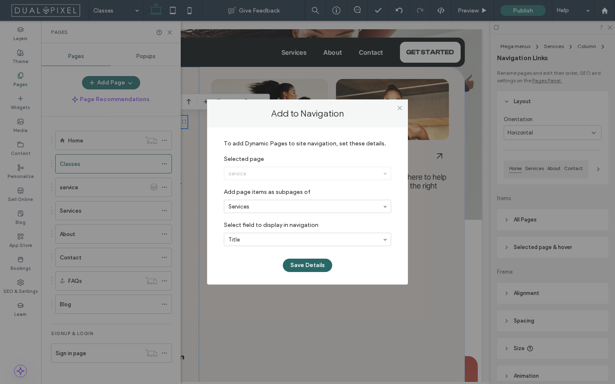
click at [301, 264] on button "Save Details" at bounding box center [307, 265] width 49 height 13
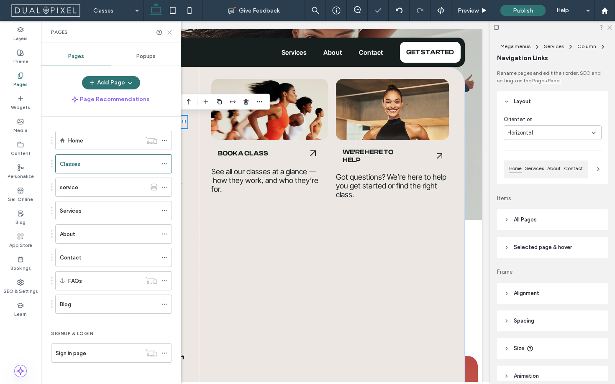
click at [169, 29] on icon at bounding box center [169, 32] width 6 height 6
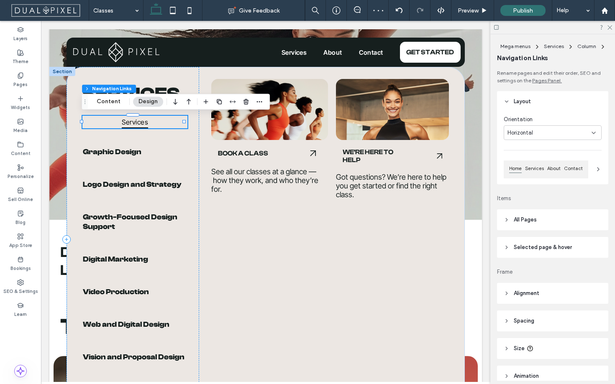
click at [147, 121] on link "Services" at bounding box center [134, 122] width 39 height 13
click at [535, 134] on div "Horizontal" at bounding box center [549, 133] width 84 height 8
click at [526, 162] on div "Vertical" at bounding box center [550, 162] width 92 height 15
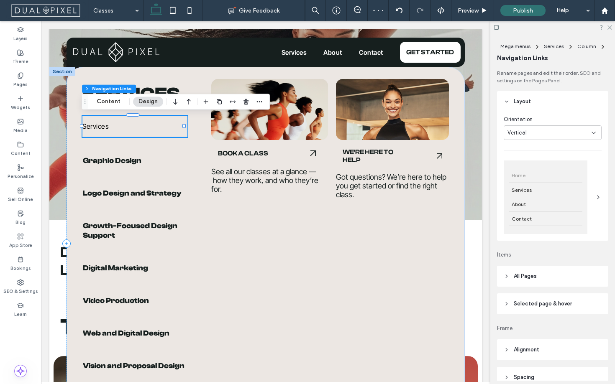
click at [109, 123] on link "Services" at bounding box center [134, 126] width 105 height 21
click at [464, 15] on div "Preview" at bounding box center [472, 10] width 43 height 21
click at [472, 10] on span "Preview" at bounding box center [467, 10] width 21 height 7
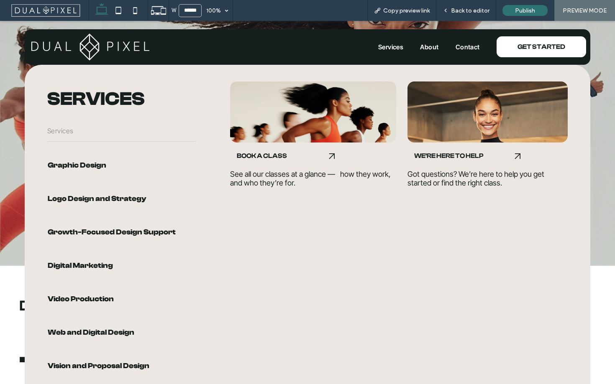
click at [67, 127] on span "Services" at bounding box center [60, 131] width 26 height 8
click at [466, 4] on div "Back to editor" at bounding box center [466, 10] width 60 height 21
click at [466, 9] on span "Back to editor" at bounding box center [470, 10] width 38 height 7
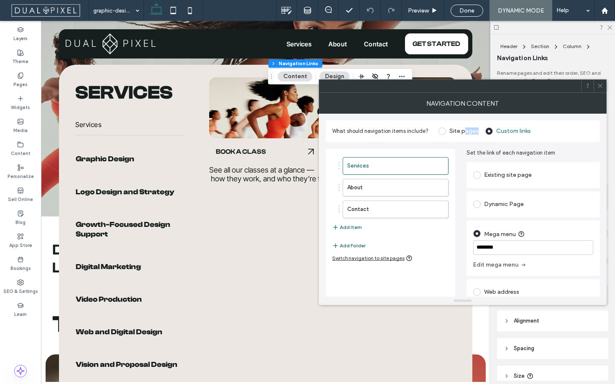
click at [462, 134] on div "Site pages" at bounding box center [458, 131] width 40 height 13
click at [444, 133] on label "Site pages" at bounding box center [458, 132] width 40 height 8
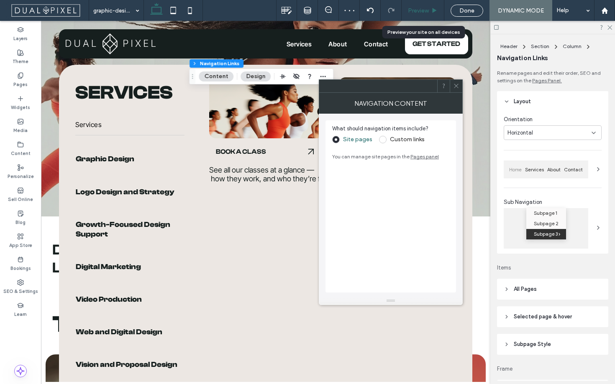
click at [424, 13] on span "Preview" at bounding box center [418, 10] width 21 height 7
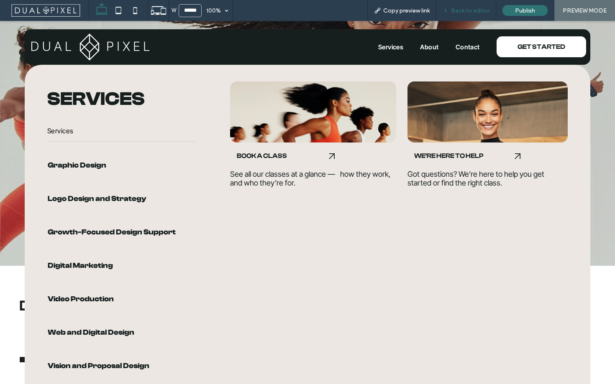
click at [483, 17] on div "Back to editor" at bounding box center [466, 10] width 60 height 21
click at [474, 13] on span "Back to editor" at bounding box center [470, 10] width 38 height 7
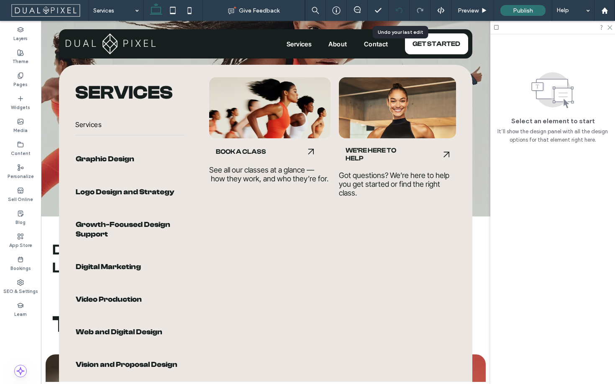
click at [396, 13] on icon at bounding box center [398, 10] width 7 height 7
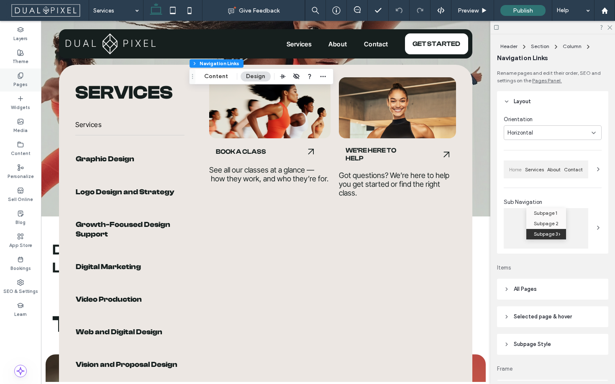
click at [33, 77] on div "Pages" at bounding box center [20, 80] width 41 height 23
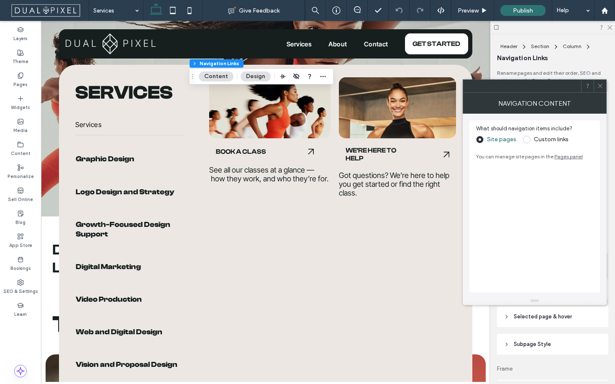
click at [537, 143] on div "Custom links" at bounding box center [546, 139] width 46 height 13
click at [538, 141] on label "Custom links" at bounding box center [550, 139] width 35 height 7
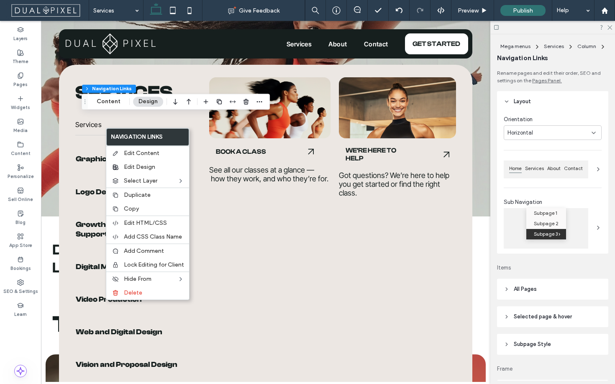
type input "*"
type input "***"
type input "****"
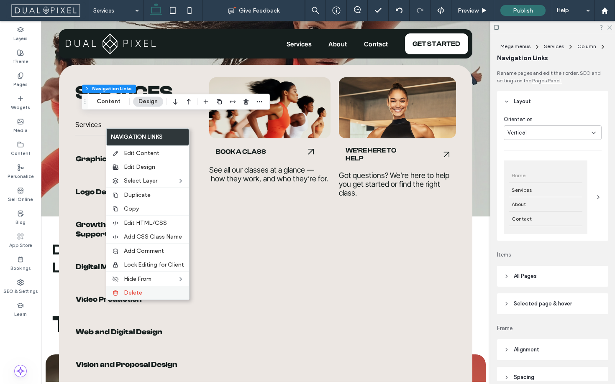
click at [139, 291] on span "Delete" at bounding box center [133, 292] width 18 height 7
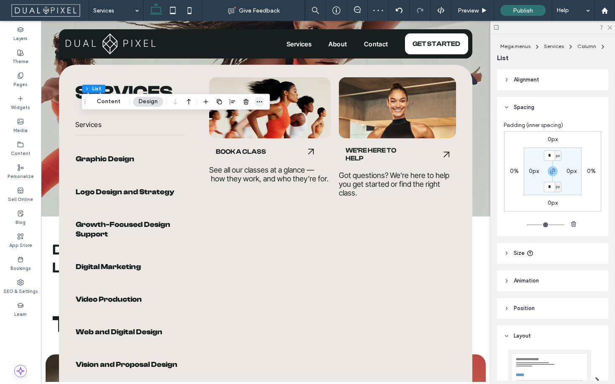
click at [257, 103] on icon "button" at bounding box center [259, 101] width 7 height 7
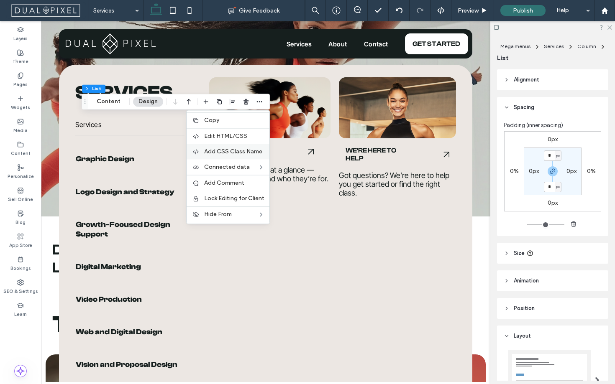
click at [244, 149] on span "Add CSS Class Name" at bounding box center [233, 151] width 58 height 7
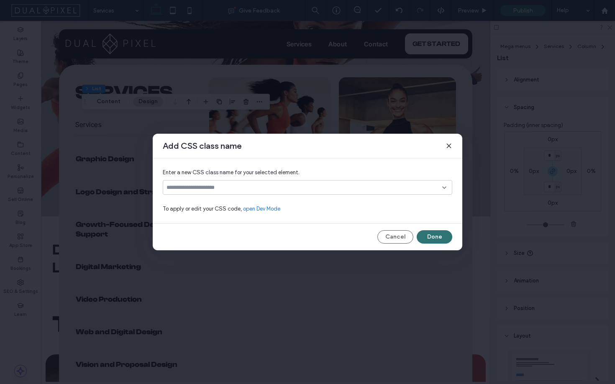
click at [260, 189] on input at bounding box center [304, 187] width 276 height 7
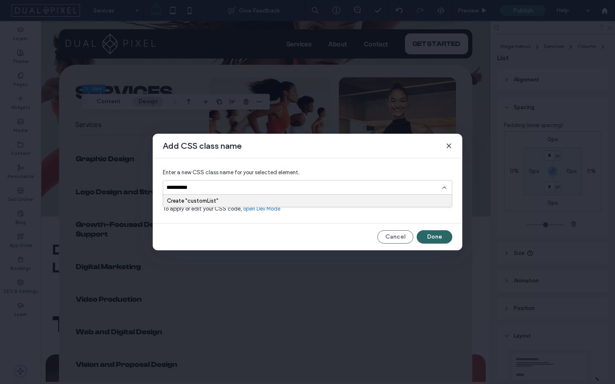
type input "**********"
click at [448, 241] on button "Done" at bounding box center [434, 236] width 36 height 13
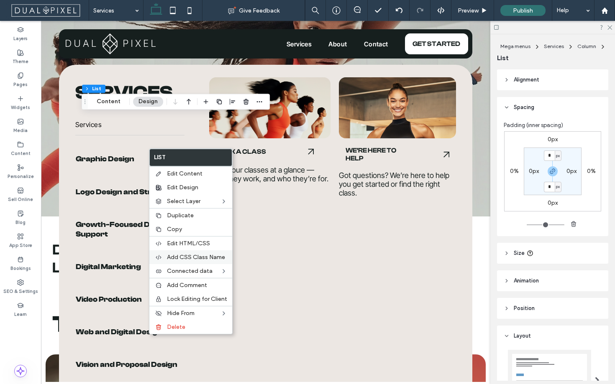
click at [193, 256] on span "Add CSS Class Name" at bounding box center [196, 257] width 58 height 7
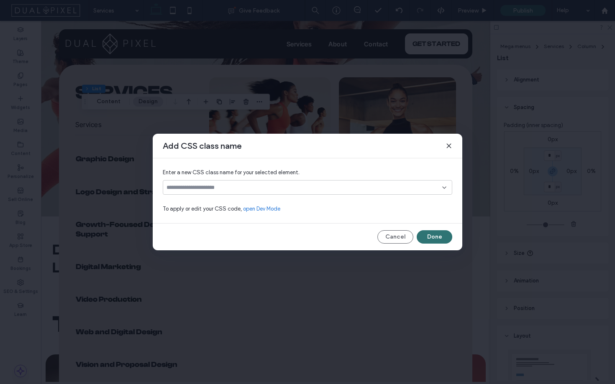
click at [258, 188] on input at bounding box center [304, 187] width 276 height 7
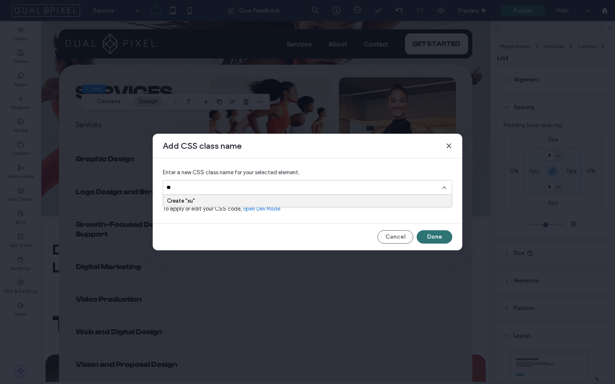
type input "*"
type input "**********"
click at [220, 199] on div "Create "customList"" at bounding box center [307, 201] width 281 height 6
click at [266, 224] on div "Add CSS class name Enter a new CSS class name for your selected element. custom…" at bounding box center [307, 192] width 309 height 117
click at [268, 210] on link "open Dev Mode" at bounding box center [261, 209] width 37 height 8
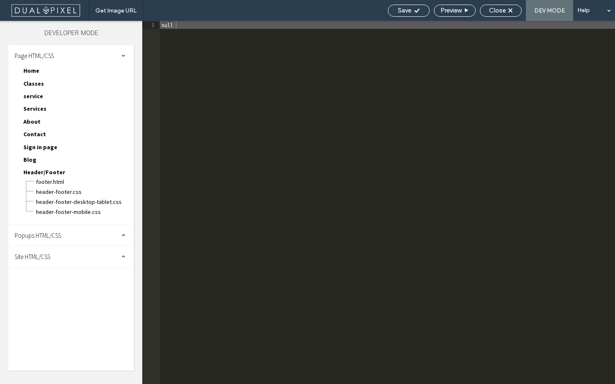
click at [38, 259] on span "Site HTML/CSS" at bounding box center [33, 257] width 36 height 8
click at [61, 295] on span "site.css" at bounding box center [86, 293] width 95 height 8
type textarea "**********"
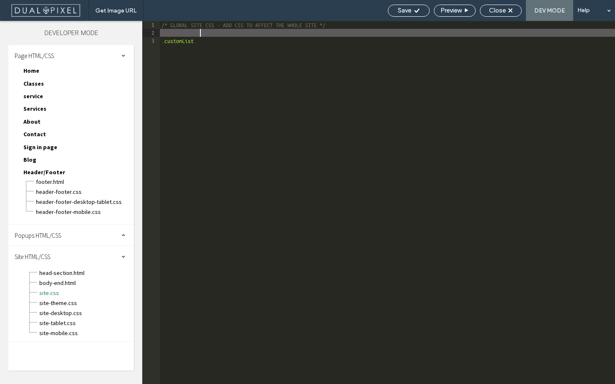
type textarea "**********"
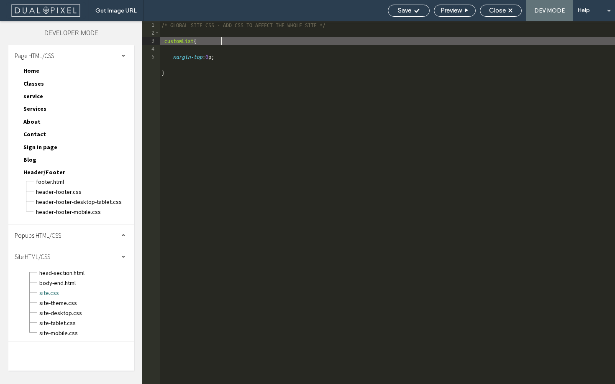
scroll to position [0, 4]
type textarea "**********"
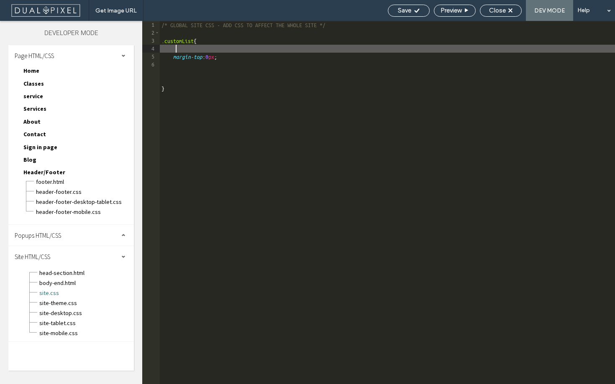
type textarea "*"
click at [417, 17] on div "Save Preview Close DEV MODE Help" at bounding box center [498, 10] width 231 height 21
click at [417, 15] on div "Save" at bounding box center [409, 11] width 42 height 12
click at [417, 14] on div "Save" at bounding box center [409, 11] width 42 height 12
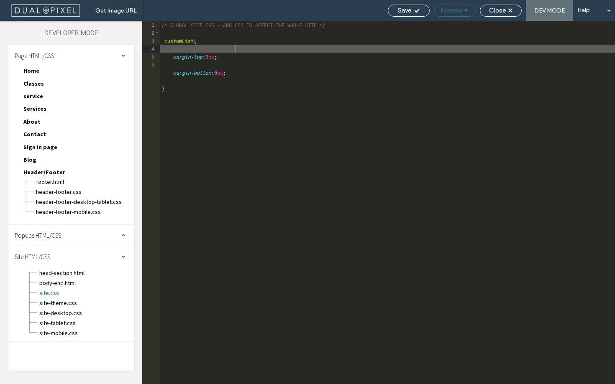
click at [457, 13] on span "Preview" at bounding box center [450, 11] width 21 height 8
click at [422, 8] on div "Save" at bounding box center [408, 11] width 41 height 8
type textarea "**********"
click at [422, 8] on div "Save" at bounding box center [408, 11] width 41 height 8
click at [497, 14] on div "Close" at bounding box center [501, 11] width 42 height 12
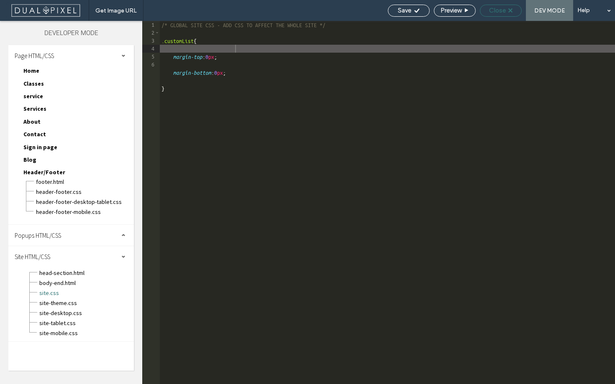
click at [498, 13] on span "Close" at bounding box center [497, 11] width 17 height 8
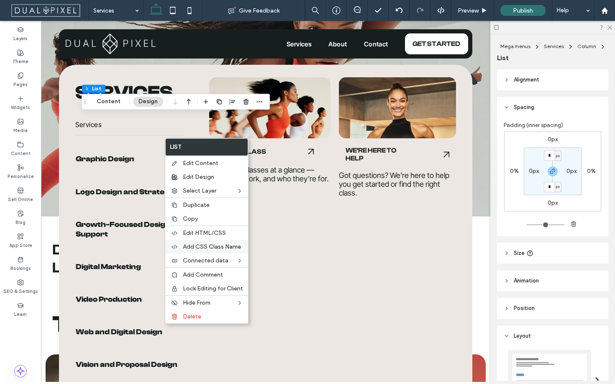
click at [217, 247] on span "Add CSS Class Name" at bounding box center [212, 246] width 58 height 7
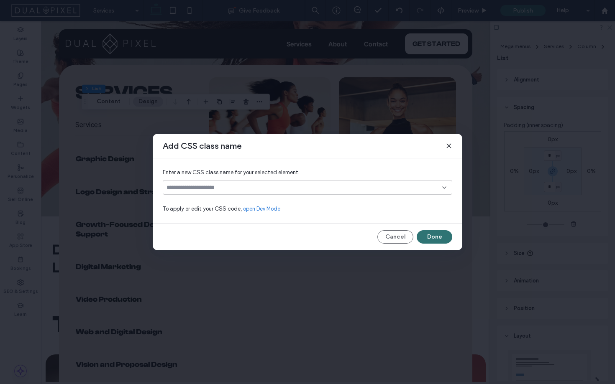
click at [252, 191] on div at bounding box center [307, 187] width 289 height 15
click at [339, 193] on div at bounding box center [307, 187] width 289 height 15
click at [439, 187] on input at bounding box center [304, 187] width 276 height 7
click at [451, 186] on div at bounding box center [307, 187] width 289 height 15
click at [407, 189] on input at bounding box center [304, 187] width 276 height 7
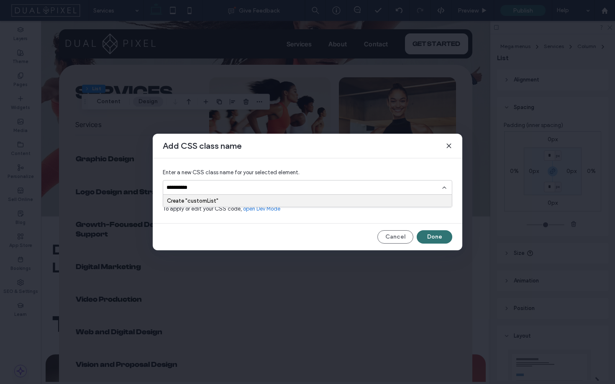
type input "**********"
click at [203, 203] on div "Create "customList"" at bounding box center [307, 201] width 281 height 6
click at [200, 202] on span "customList" at bounding box center [194, 202] width 28 height 8
click at [191, 202] on span "customList" at bounding box center [194, 202] width 28 height 8
click at [441, 237] on button "Done" at bounding box center [434, 236] width 36 height 13
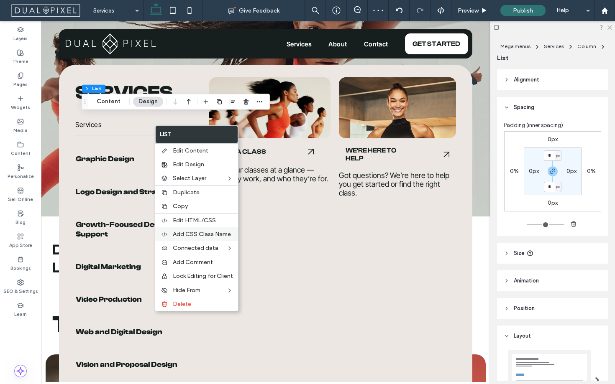
click at [200, 238] on div "Add CSS Class Name" at bounding box center [196, 234] width 83 height 14
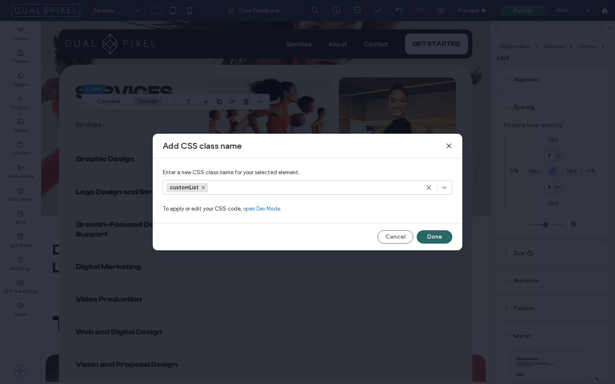
click at [449, 239] on button "Done" at bounding box center [434, 236] width 36 height 13
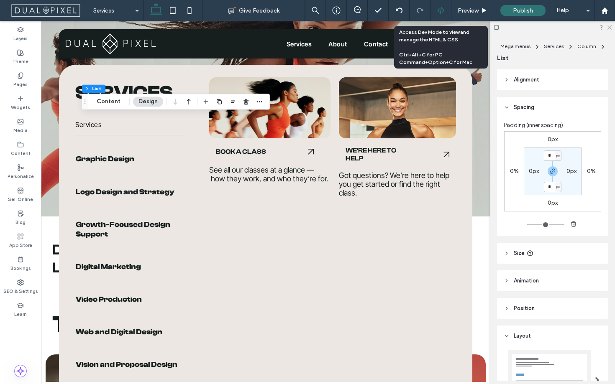
click at [438, 15] on div at bounding box center [440, 10] width 21 height 21
click at [445, 12] on div at bounding box center [440, 11] width 20 height 8
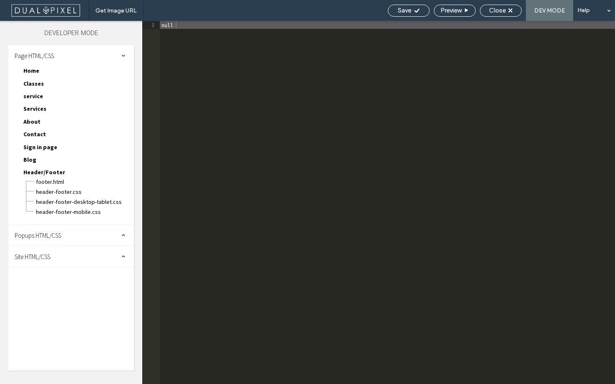
click at [60, 240] on div "Popups HTML/CSS" at bounding box center [70, 235] width 125 height 21
click at [58, 272] on div "Site HTML/CSS" at bounding box center [70, 273] width 125 height 21
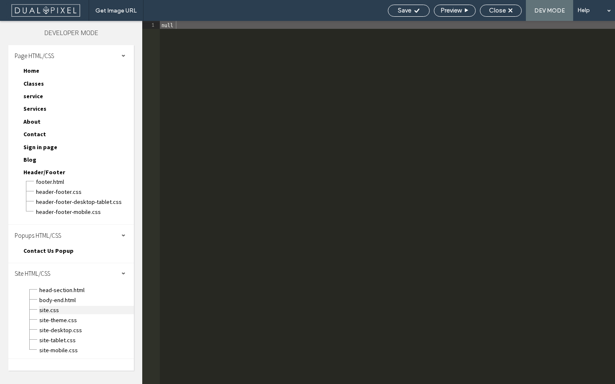
click at [54, 307] on span "site.css" at bounding box center [86, 310] width 95 height 8
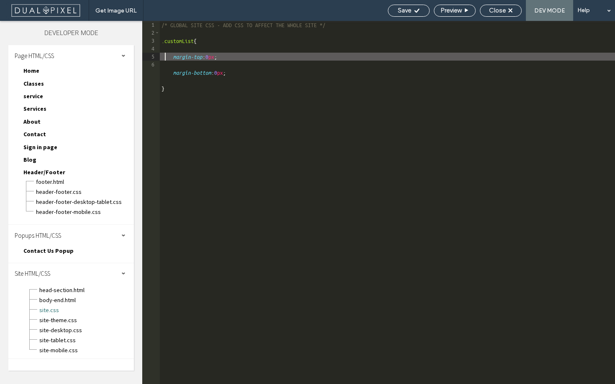
click at [230, 55] on div "/* GLOBAL SITE CSS - ADD CSS TO AFFECT THE WHOLE SITE */ .customList { margin-t…" at bounding box center [387, 210] width 455 height 379
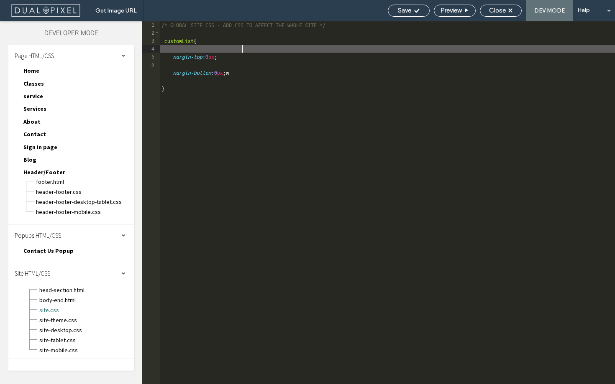
type textarea "**********"
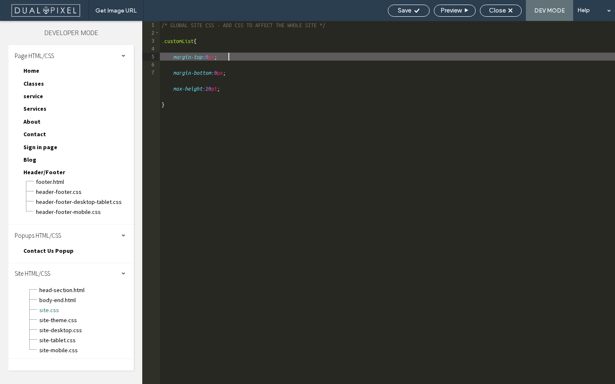
scroll to position [0, 4]
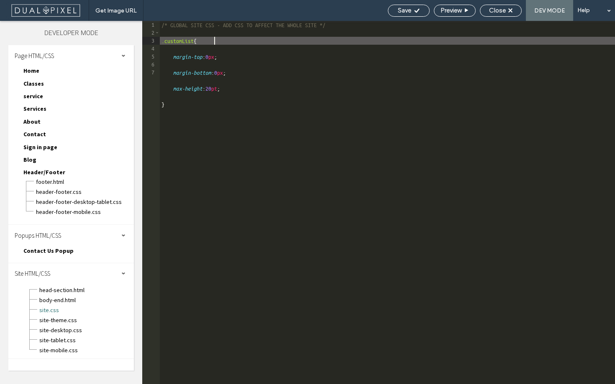
click at [215, 37] on div "/* GLOBAL SITE CSS - ADD CSS TO AFFECT THE WHOLE SITE */ .customList { margin-t…" at bounding box center [387, 210] width 455 height 379
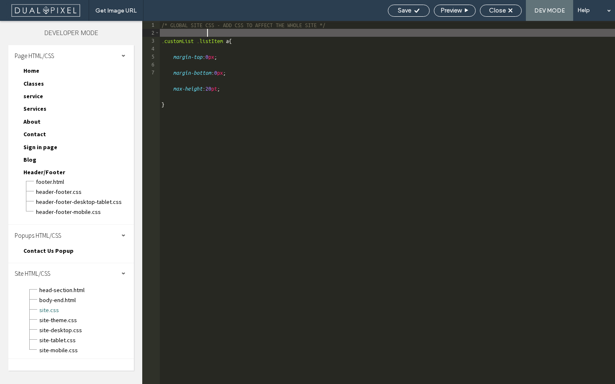
scroll to position [0, 3]
click at [416, 17] on div "Save Preview Close DEV MODE Help" at bounding box center [498, 10] width 231 height 21
click at [417, 14] on div "Save" at bounding box center [408, 11] width 41 height 8
click at [465, 14] on div "Preview" at bounding box center [455, 11] width 42 height 12
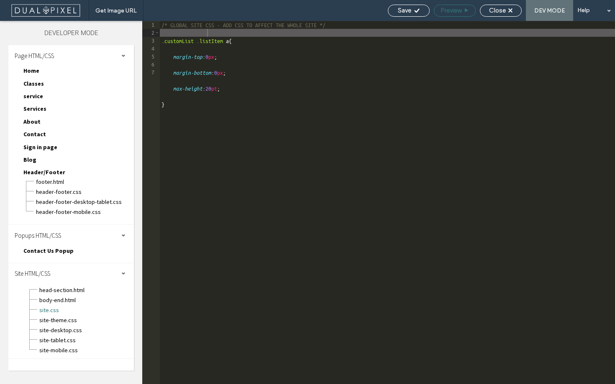
click at [464, 13] on div "Preview" at bounding box center [454, 11] width 41 height 8
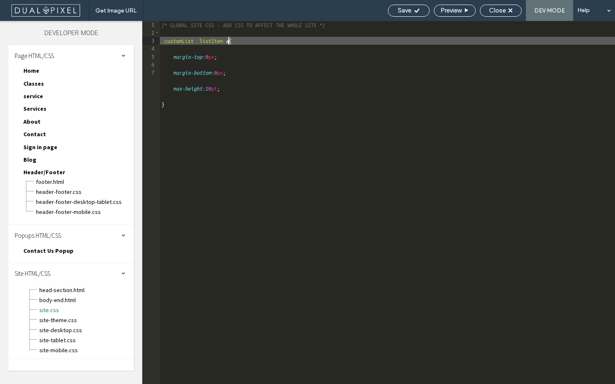
click at [240, 42] on div "/* GLOBAL SITE CSS - ADD CSS TO AFFECT THE WHOLE SITE */ .customList .listItem …" at bounding box center [387, 210] width 455 height 379
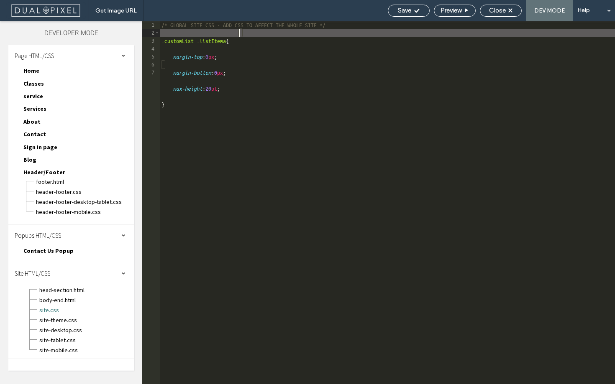
type textarea "**********"
click at [413, 13] on icon at bounding box center [416, 11] width 6 height 6
click at [415, 16] on div "Save" at bounding box center [409, 11] width 42 height 12
click at [415, 15] on div "Save" at bounding box center [409, 11] width 42 height 12
click at [274, 89] on div "/* GLOBAL SITE CSS - ADD CSS TO AFFECT THE WHOLE SITE */ .customList .listItem …" at bounding box center [387, 210] width 455 height 379
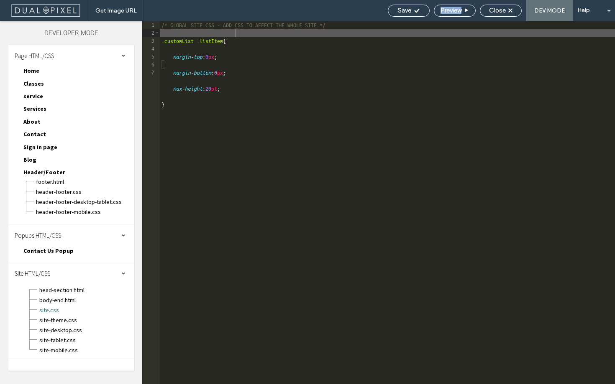
scroll to position [0, 0]
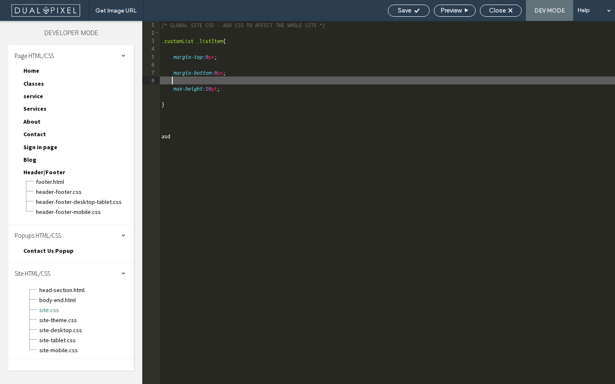
type textarea "*"
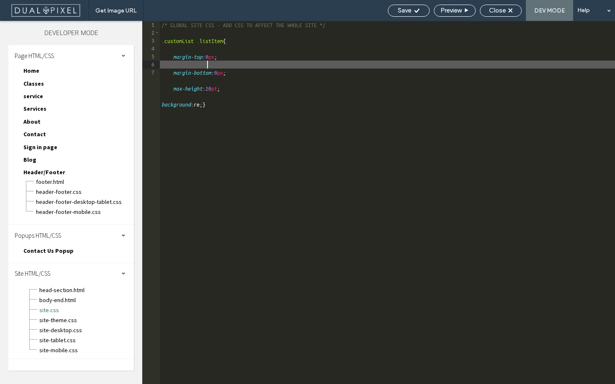
scroll to position [0, 3]
type textarea "**********"
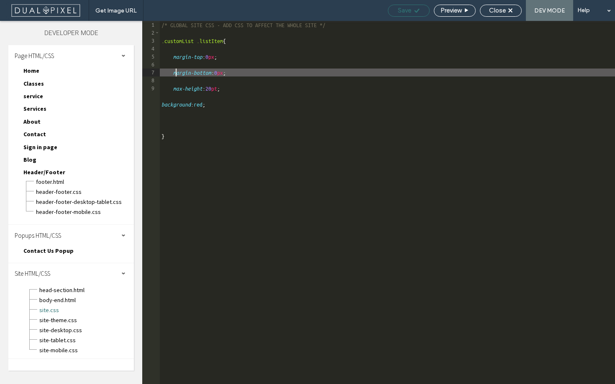
click at [415, 8] on icon at bounding box center [416, 11] width 6 height 6
click at [439, 8] on div "Preview" at bounding box center [454, 11] width 41 height 8
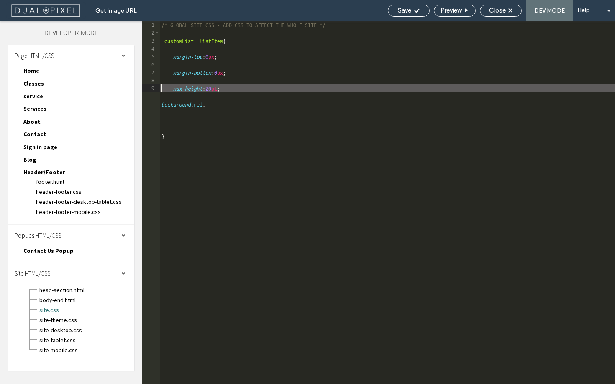
click at [225, 101] on div "/* GLOBAL SITE CSS - ADD CSS TO AFFECT THE WHOLE SITE */ .customList .listItem …" at bounding box center [387, 210] width 455 height 379
type textarea "*"
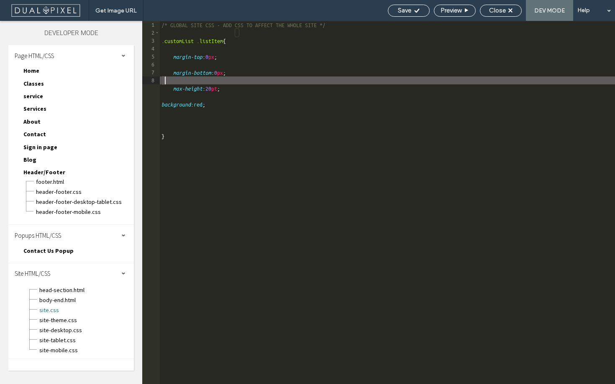
type textarea "*"
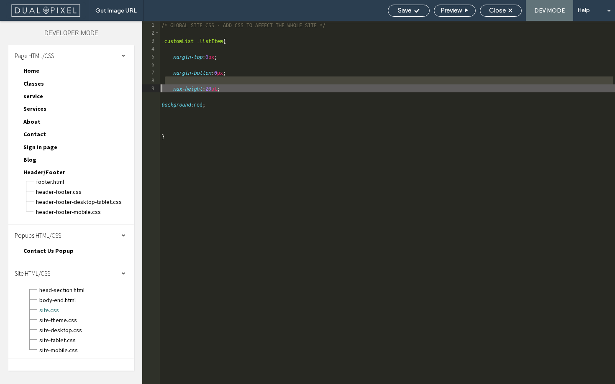
click at [216, 118] on div "/* GLOBAL SITE CSS - ADD CSS TO AFFECT THE WHOLE SITE */ .customList .listItem …" at bounding box center [387, 210] width 455 height 379
click at [206, 127] on div "/* GLOBAL SITE CSS - ADD CSS TO AFFECT THE WHOLE SITE */ .customList .listItem …" at bounding box center [387, 210] width 455 height 379
type textarea "*"
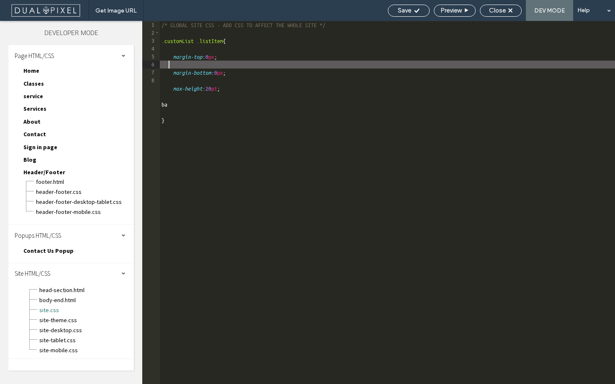
type textarea "*"
type textarea "**********"
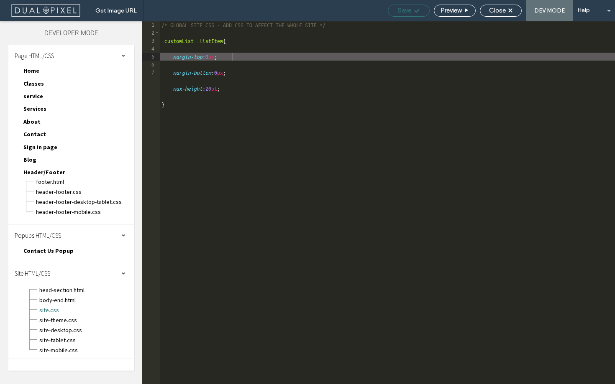
click at [420, 14] on div "Save" at bounding box center [408, 11] width 41 height 8
click at [486, 8] on div "Close" at bounding box center [500, 11] width 41 height 8
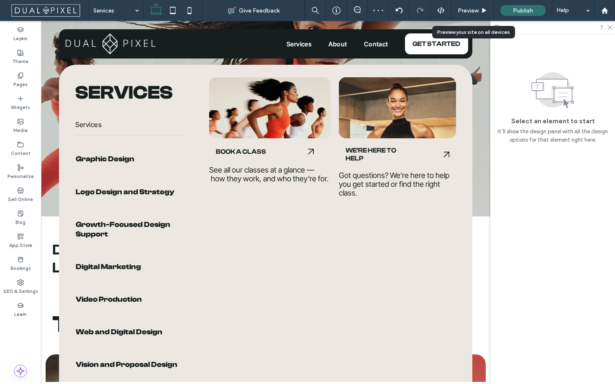
click at [486, 8] on icon at bounding box center [484, 11] width 6 height 6
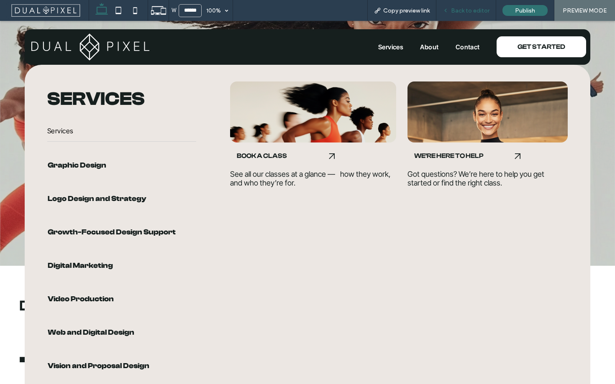
click at [452, 5] on div "Back to editor" at bounding box center [466, 10] width 60 height 21
click at [457, 10] on span "Back to editor" at bounding box center [470, 10] width 38 height 7
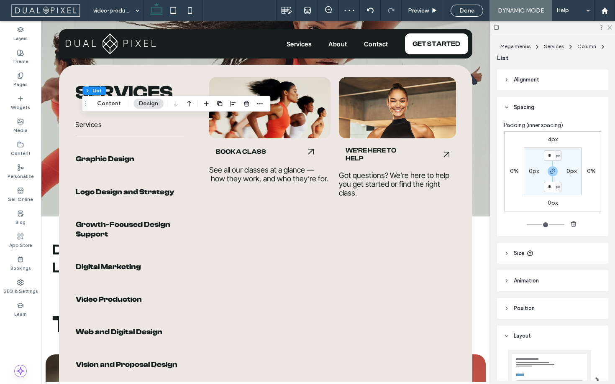
click at [550, 139] on label "4px" at bounding box center [552, 139] width 10 height 7
type input "*"
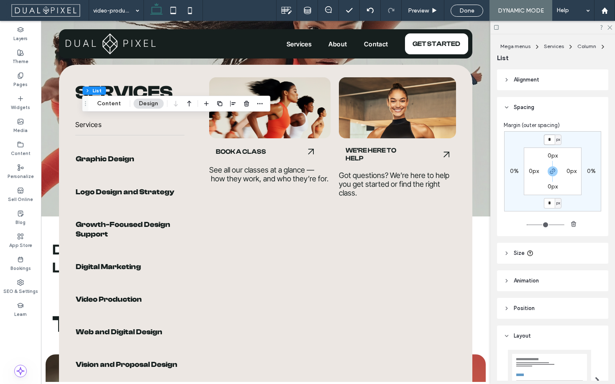
click at [550, 139] on input "*" at bounding box center [548, 140] width 11 height 10
type input "*"
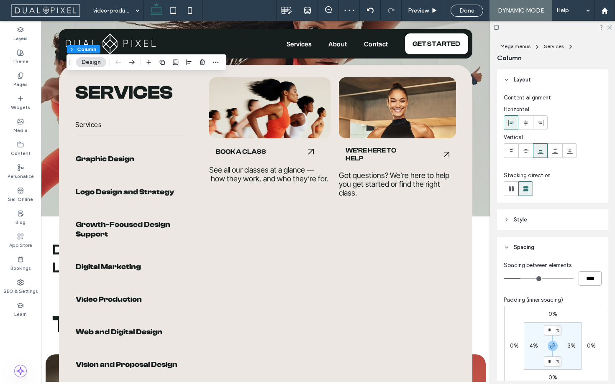
click at [583, 281] on input "****" at bounding box center [589, 278] width 23 height 15
type input "**"
click at [583, 281] on input "****" at bounding box center [589, 278] width 23 height 15
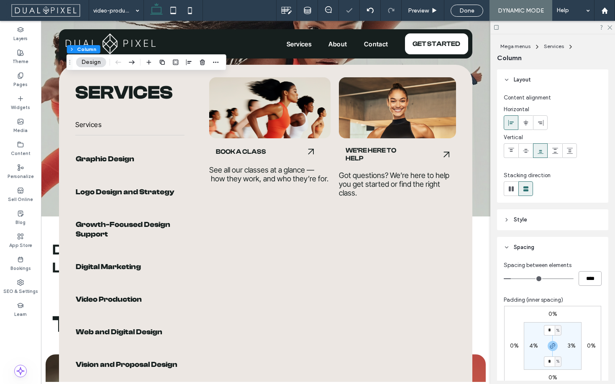
click at [583, 281] on input "****" at bounding box center [589, 278] width 23 height 15
type input "*"
type input "***"
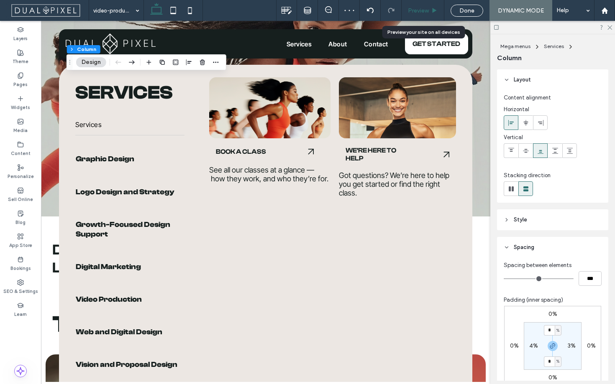
click at [431, 13] on icon at bounding box center [434, 11] width 6 height 6
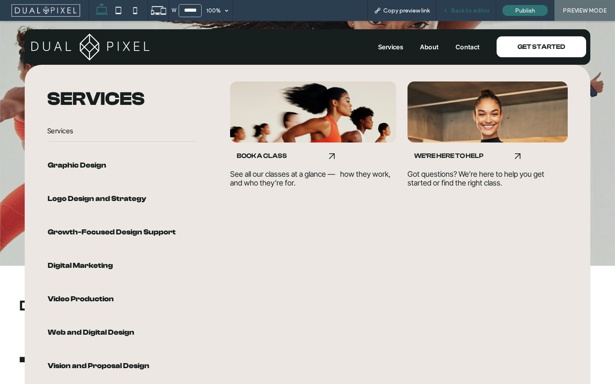
click at [477, 10] on span "Back to editor" at bounding box center [470, 10] width 38 height 7
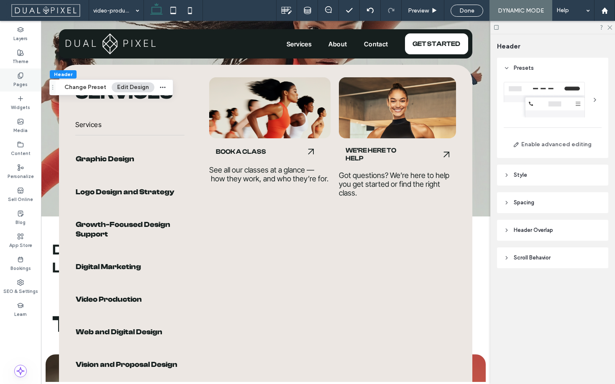
click at [22, 82] on label "Pages" at bounding box center [20, 83] width 14 height 9
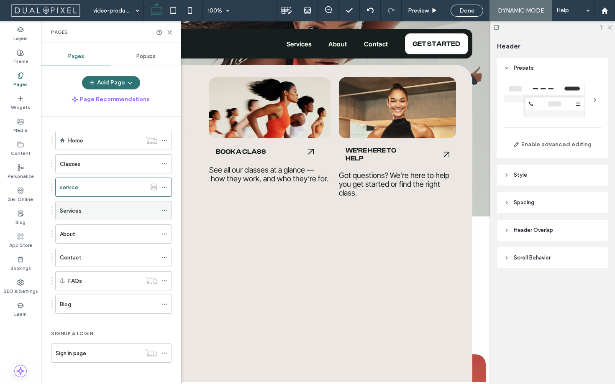
click at [103, 207] on div "Services" at bounding box center [108, 211] width 97 height 9
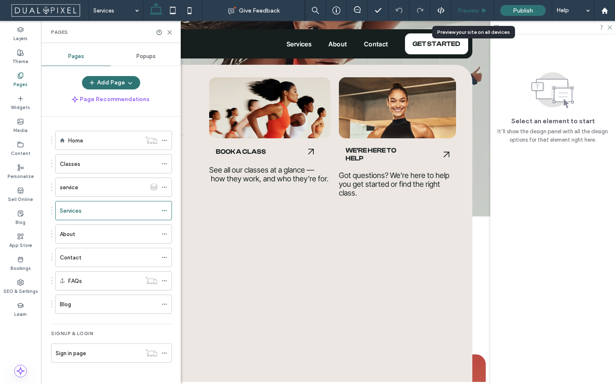
click at [469, 11] on span "Preview" at bounding box center [467, 10] width 21 height 7
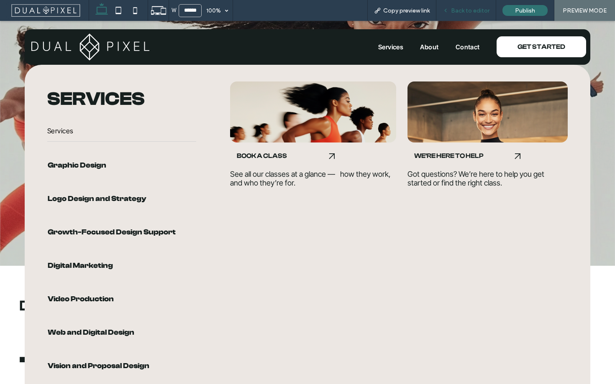
click at [473, 11] on span "Back to editor" at bounding box center [470, 10] width 38 height 7
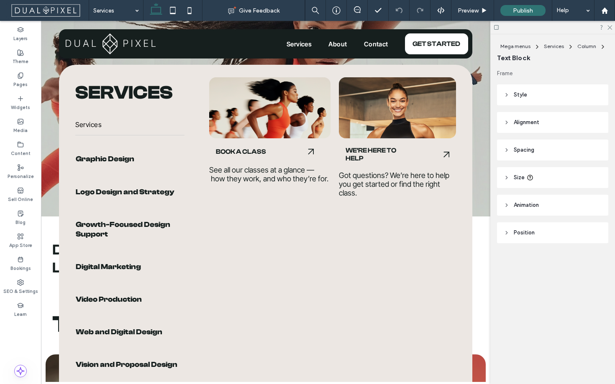
type input "**********"
type input "**"
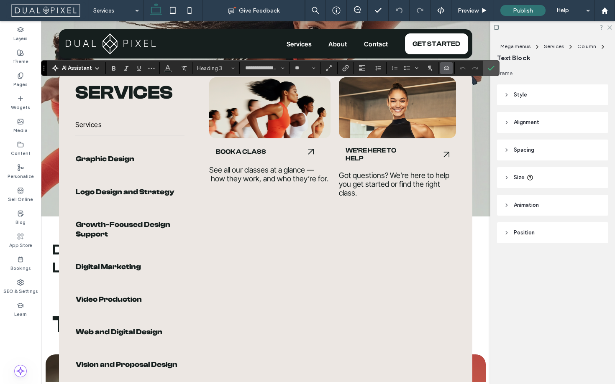
click at [446, 69] on use "Connect To Data" at bounding box center [446, 68] width 5 height 3
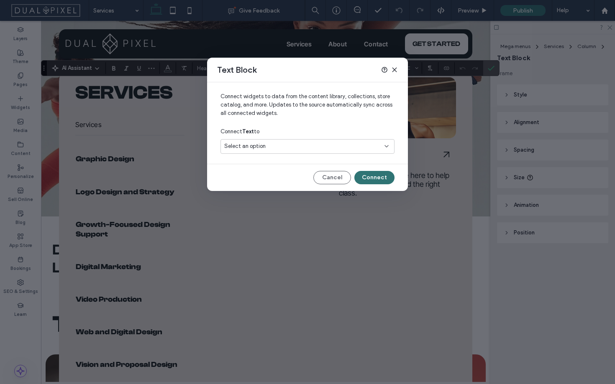
click at [316, 138] on div "Connect Text to" at bounding box center [307, 131] width 174 height 15
click at [314, 141] on div "Select an option" at bounding box center [307, 146] width 174 height 15
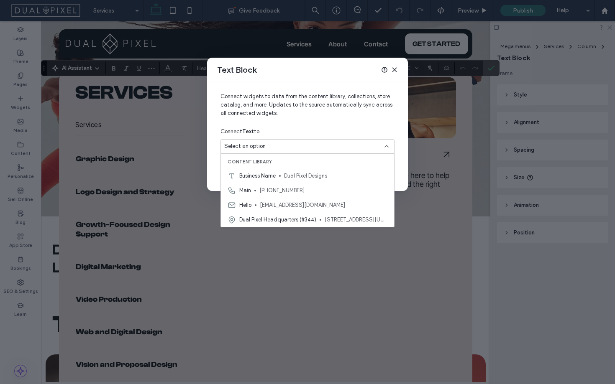
click at [315, 128] on div "Connect Text to" at bounding box center [307, 131] width 174 height 15
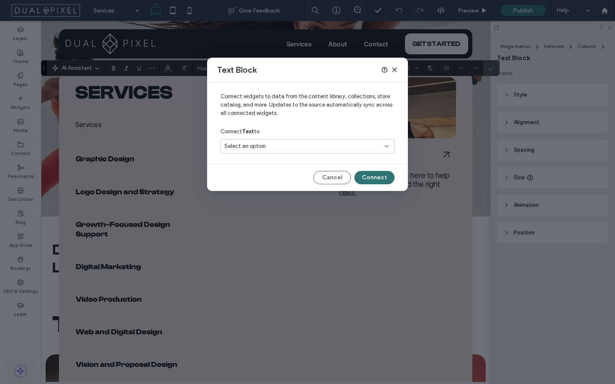
click at [395, 68] on use at bounding box center [394, 70] width 4 height 4
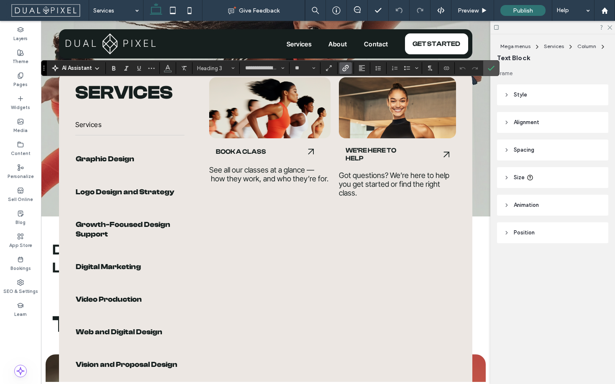
click at [343, 70] on icon "Link" at bounding box center [345, 68] width 7 height 7
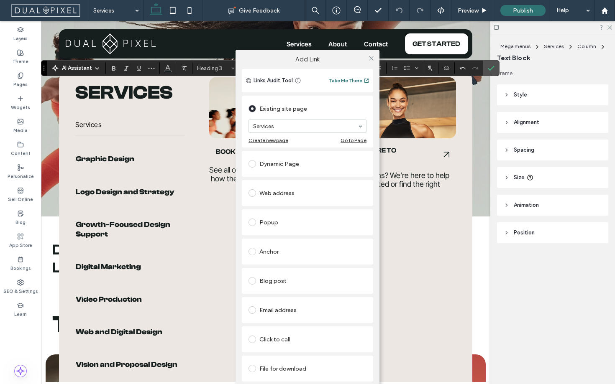
click at [486, 69] on div "Add Link Links Audit Tool Take Me There Existing site page Services Create new …" at bounding box center [307, 228] width 615 height 384
click at [373, 56] on icon at bounding box center [371, 58] width 6 height 6
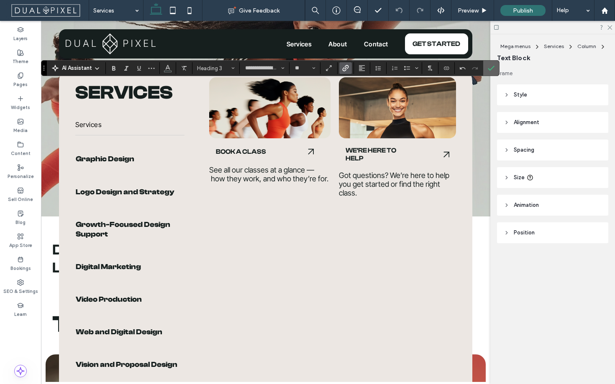
click at [493, 67] on use "Confirm" at bounding box center [491, 68] width 7 height 5
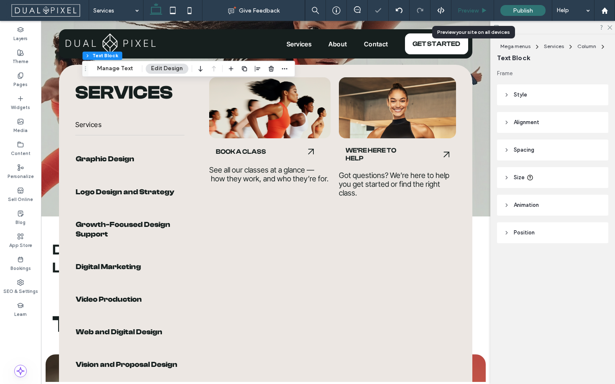
click at [475, 17] on div "Preview" at bounding box center [472, 10] width 43 height 21
click at [479, 9] on div "Preview" at bounding box center [472, 10] width 42 height 7
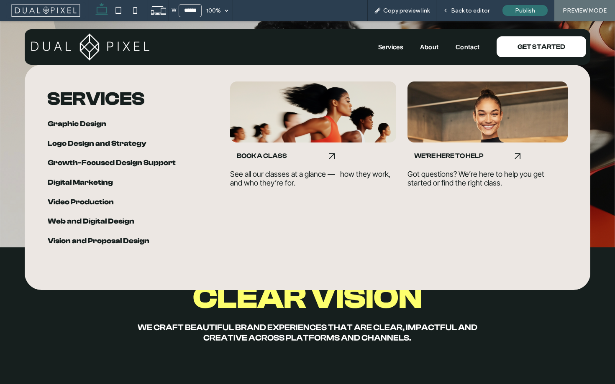
click at [123, 166] on span "Growth-Focused Design Support" at bounding box center [122, 163] width 148 height 10
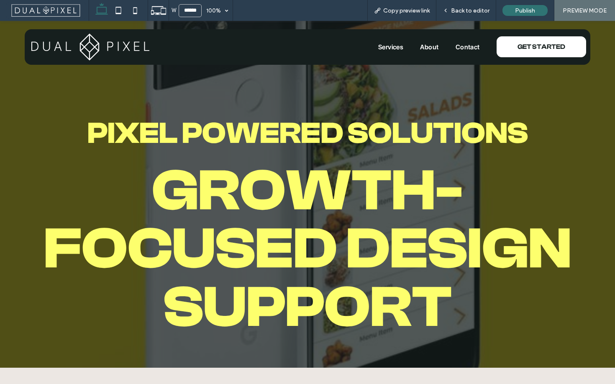
click at [421, 45] on span "About" at bounding box center [429, 47] width 18 height 8
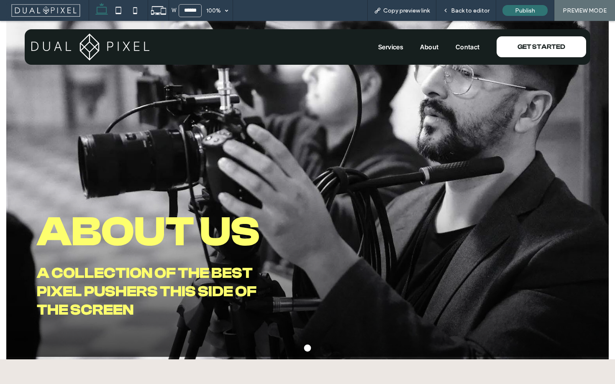
click at [426, 45] on span "About" at bounding box center [429, 47] width 18 height 8
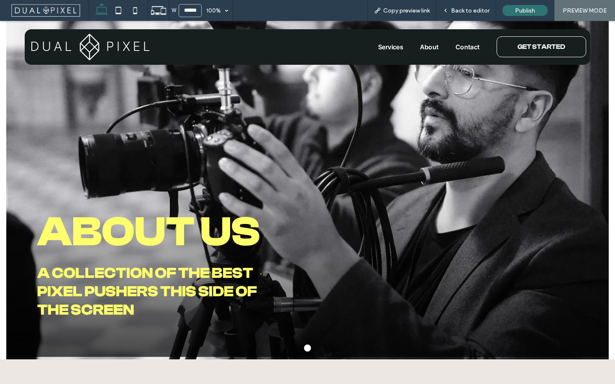
click at [525, 50] on span "GET STARTED" at bounding box center [541, 47] width 48 height 8
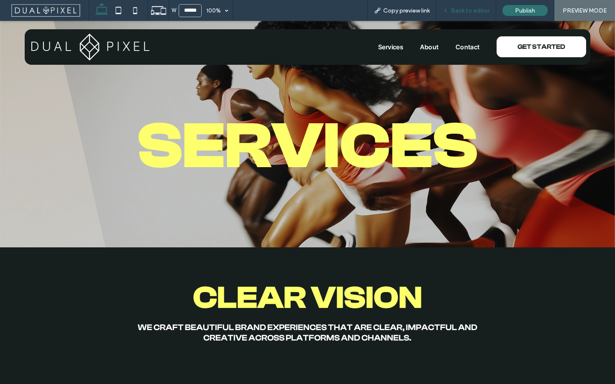
click at [481, 11] on span "Back to editor" at bounding box center [470, 10] width 38 height 7
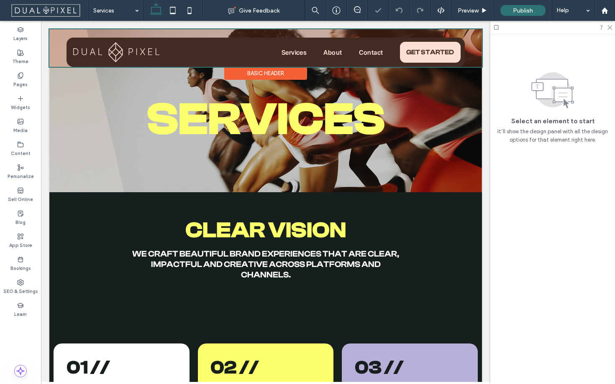
click at [439, 44] on div at bounding box center [265, 48] width 432 height 38
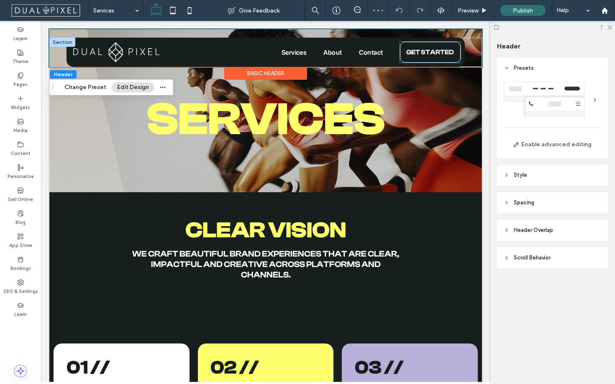
click at [437, 46] on link "GET STARTED" at bounding box center [430, 52] width 61 height 21
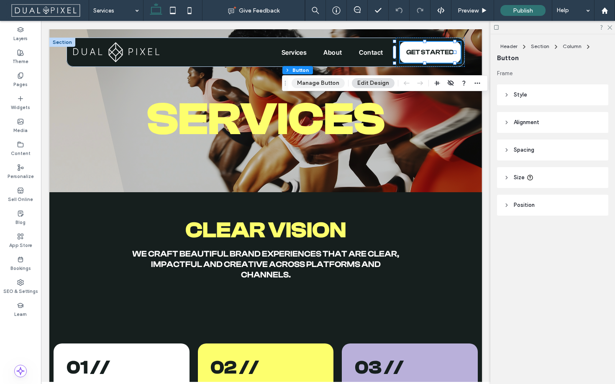
click at [328, 84] on button "Manage Button" at bounding box center [317, 83] width 53 height 10
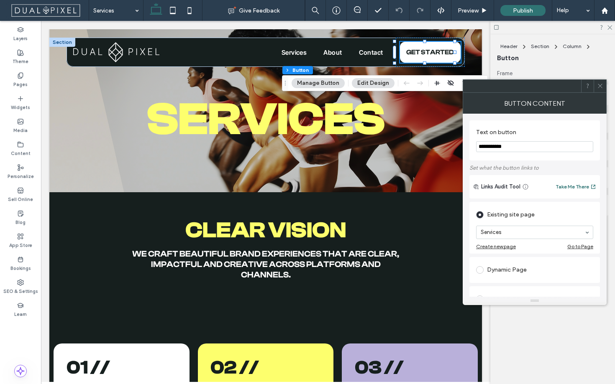
scroll to position [73, 0]
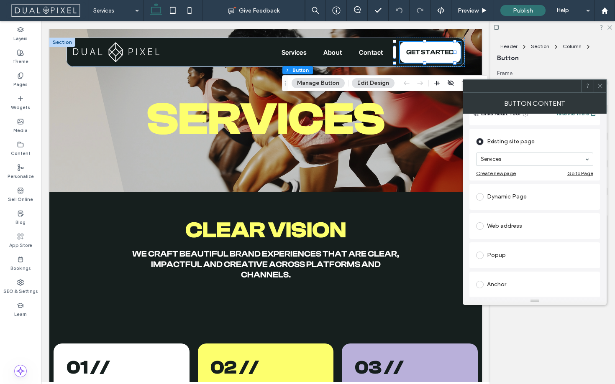
click at [508, 256] on div "Popup" at bounding box center [534, 255] width 117 height 13
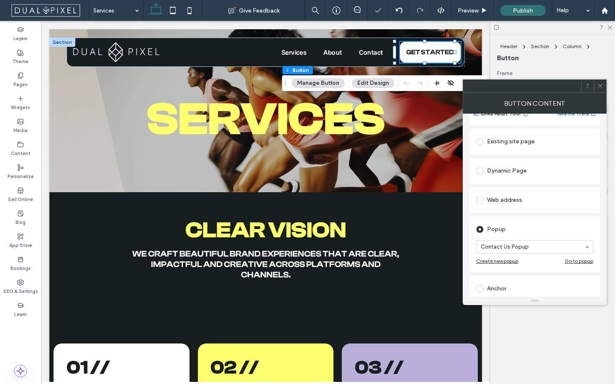
click at [601, 89] on span at bounding box center [600, 86] width 6 height 13
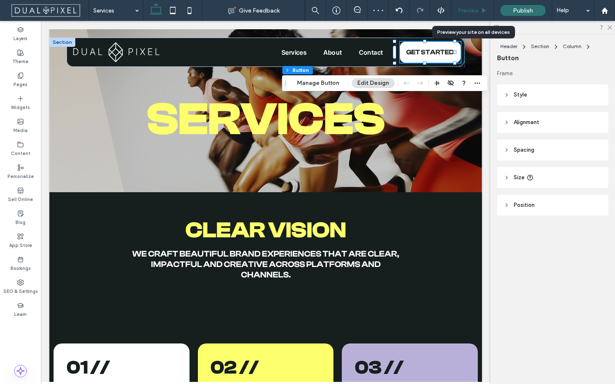
click at [470, 10] on span "Preview" at bounding box center [467, 10] width 21 height 7
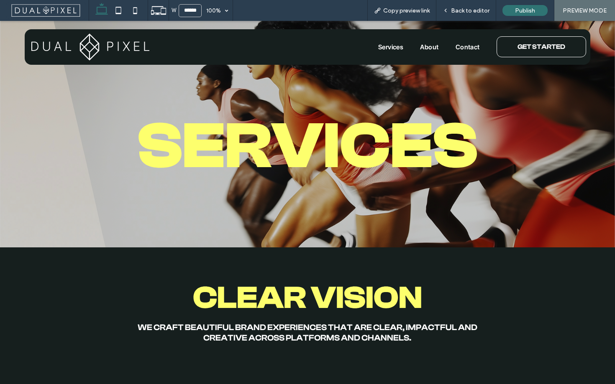
click at [522, 43] on span "GET STARTED" at bounding box center [541, 47] width 48 height 8
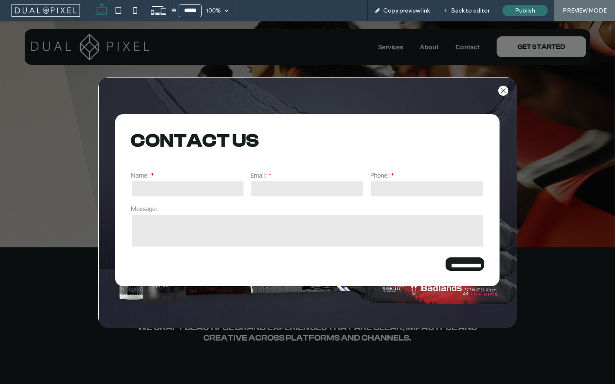
click at [500, 92] on icon ".st0-1091118977{fill-rule:evenodd;clip-rule:evenodd;}" at bounding box center [502, 90] width 5 height 5
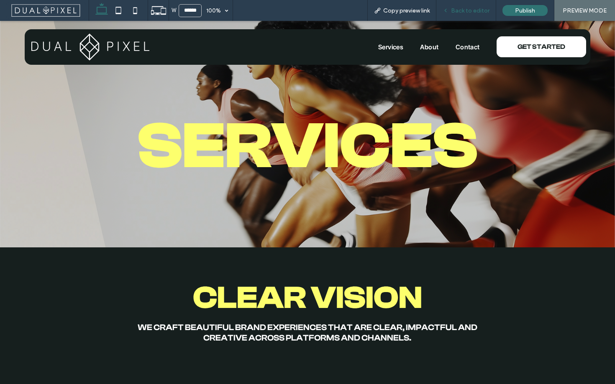
click at [470, 19] on div "Back to editor" at bounding box center [466, 10] width 60 height 21
click at [470, 14] on div "Back to editor" at bounding box center [466, 10] width 60 height 21
click at [479, 9] on span "Back to editor" at bounding box center [470, 10] width 38 height 7
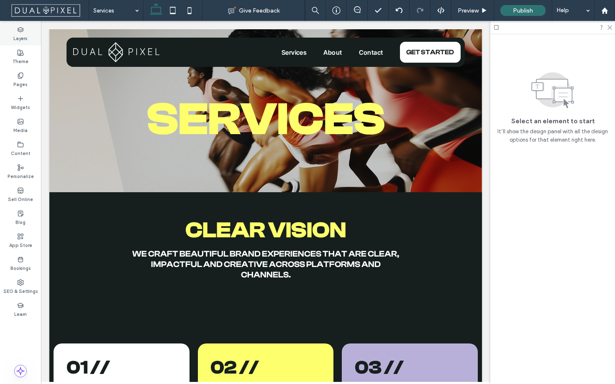
click at [18, 36] on label "Layers" at bounding box center [20, 37] width 14 height 9
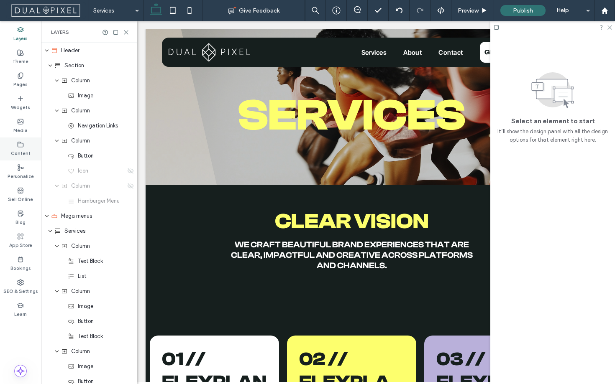
click at [22, 148] on label "Content" at bounding box center [21, 152] width 20 height 9
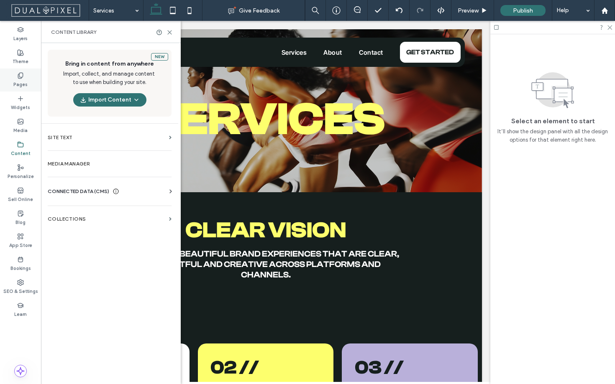
click at [15, 82] on label "Pages" at bounding box center [20, 83] width 14 height 9
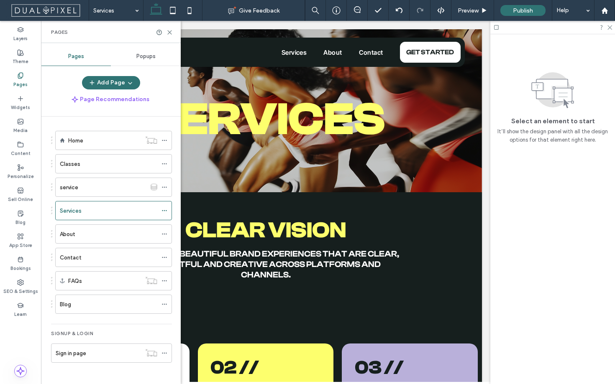
click at [142, 60] on div "Popups" at bounding box center [146, 56] width 70 height 18
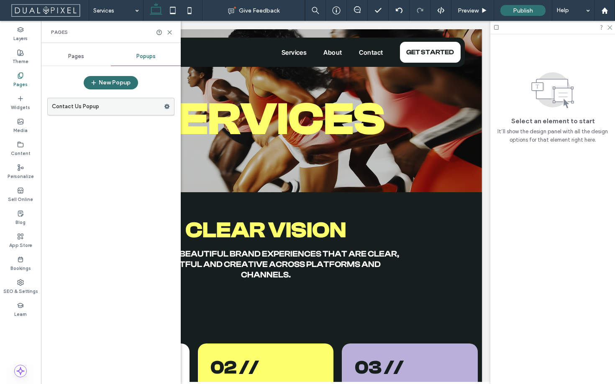
click at [105, 109] on label "Contact Us Popup" at bounding box center [108, 106] width 112 height 17
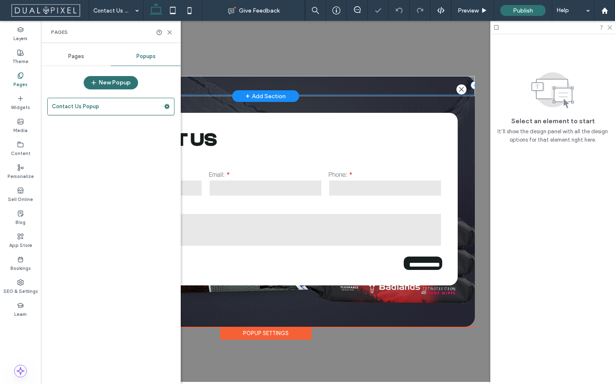
click at [398, 86] on div ".st0-1091118977{fill-rule:evenodd;clip-rule:evenodd;}" at bounding box center [265, 85] width 418 height 18
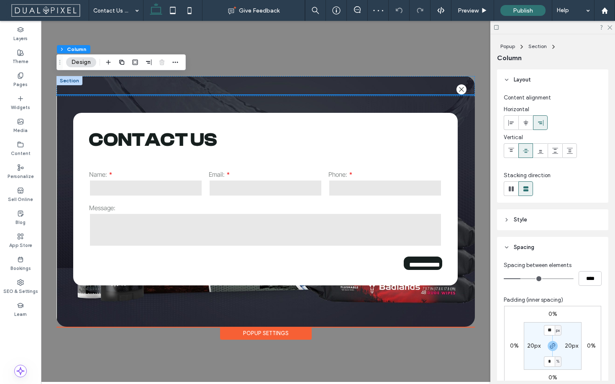
click at [275, 332] on div "Popup Settings" at bounding box center [266, 333] width 92 height 13
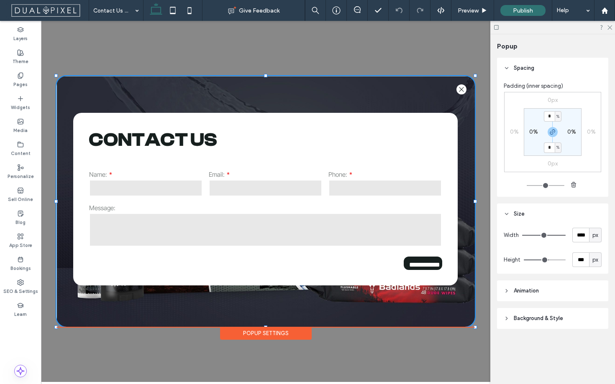
click at [527, 315] on span "Background & Style" at bounding box center [537, 318] width 49 height 8
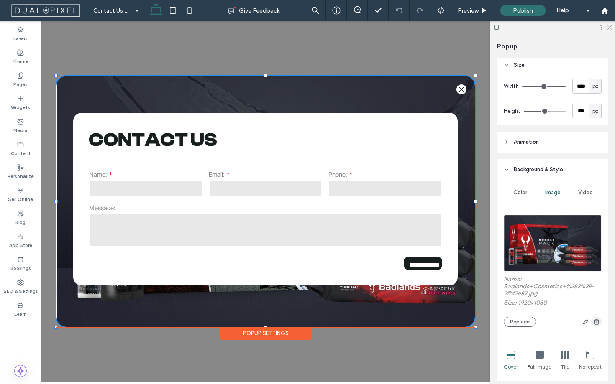
click at [593, 325] on span "button" at bounding box center [596, 322] width 10 height 10
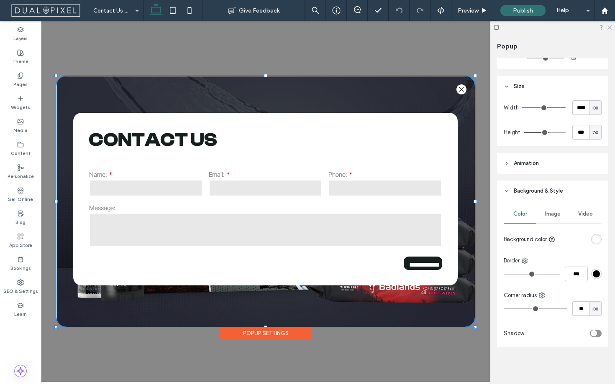
scroll to position [128, 0]
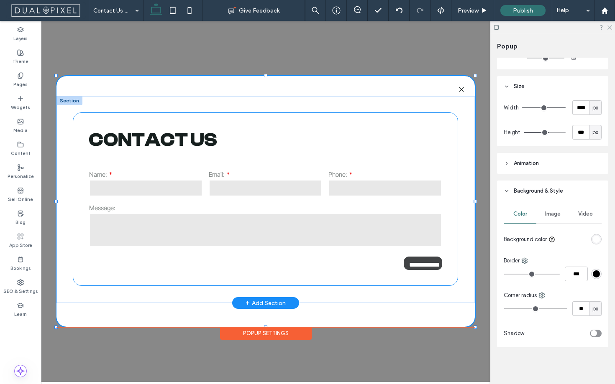
click at [430, 267] on input "**********" at bounding box center [423, 263] width 37 height 13
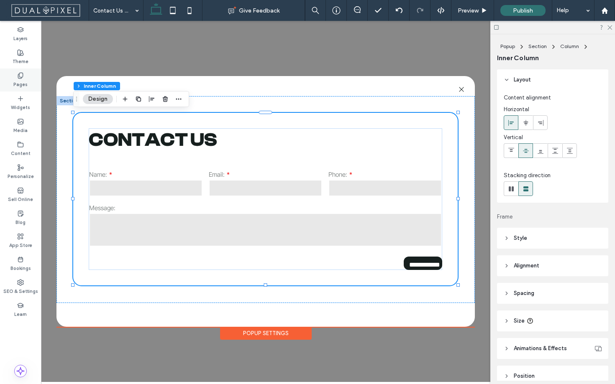
click at [17, 80] on label "Pages" at bounding box center [20, 83] width 14 height 9
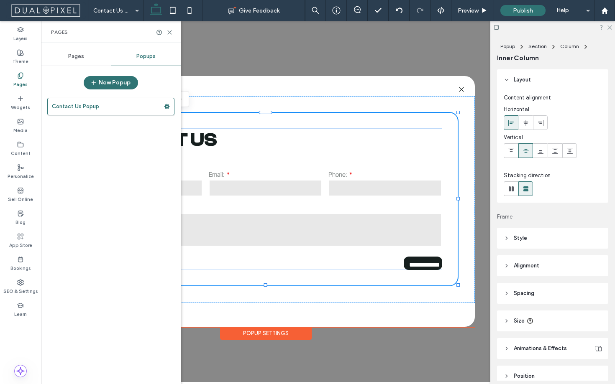
click at [80, 56] on span "Pages" at bounding box center [76, 56] width 16 height 7
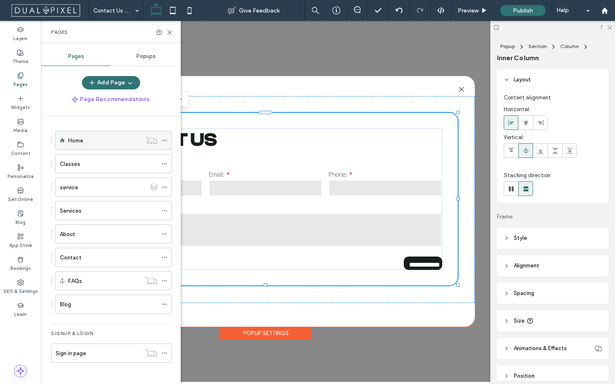
click at [88, 140] on div "Home" at bounding box center [104, 140] width 73 height 9
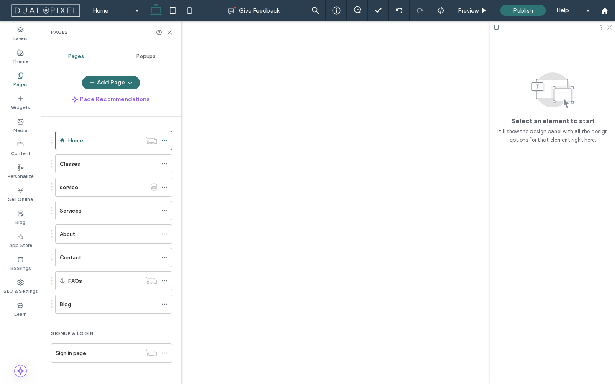
click at [169, 32] on div at bounding box center [307, 192] width 615 height 384
click at [169, 32] on use at bounding box center [170, 33] width 4 height 4
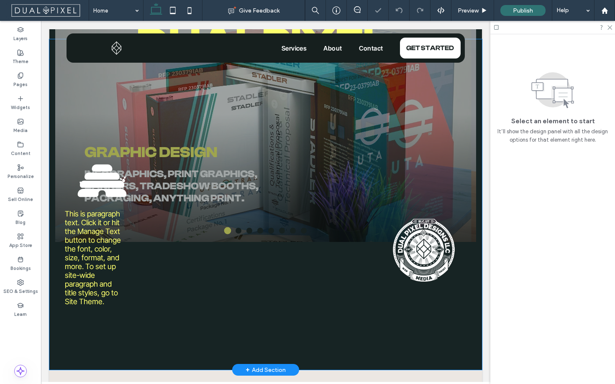
scroll to position [74, 0]
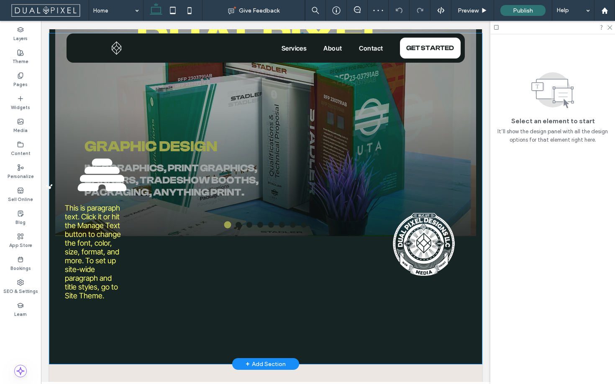
click at [97, 263] on span "This is paragraph text. Click it or hit the Manage Text button to change the fo…" at bounding box center [93, 252] width 56 height 97
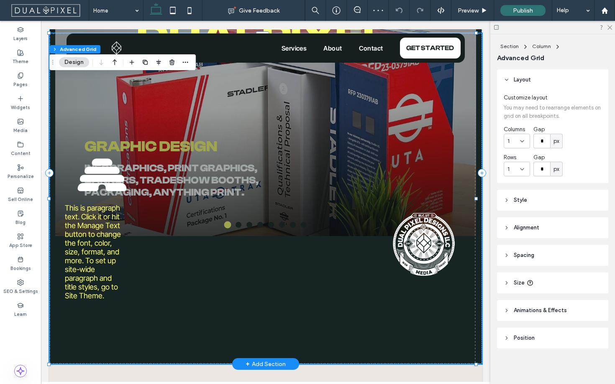
click at [97, 250] on span "This is paragraph text. Click it or hit the Manage Text button to change the fo…" at bounding box center [93, 252] width 56 height 97
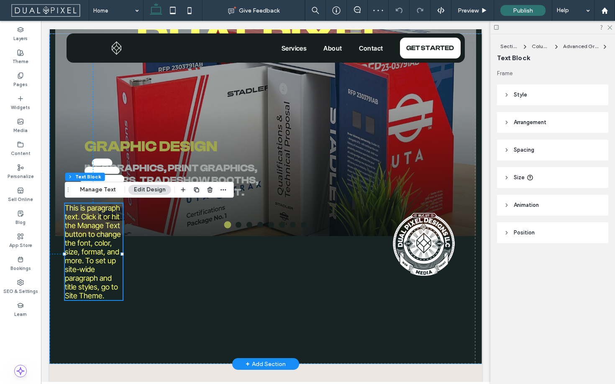
click at [97, 250] on div "This is paragraph text. Click it or hit the Manage Text button to change the fo…" at bounding box center [94, 252] width 58 height 97
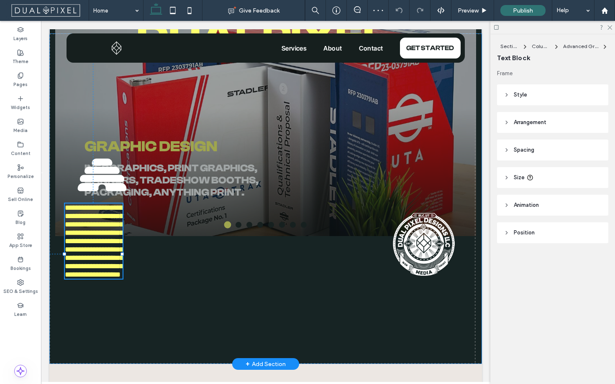
type input "**********"
type input "**"
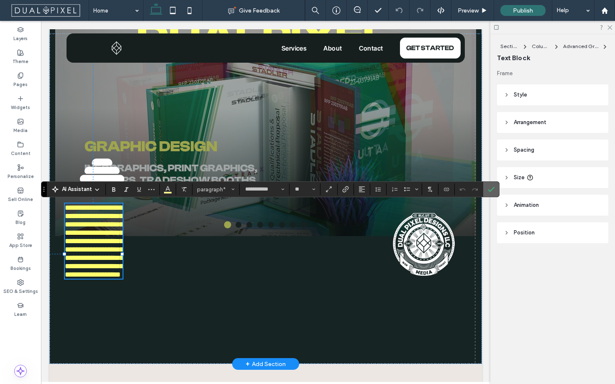
click at [493, 189] on icon "Confirm" at bounding box center [490, 189] width 7 height 7
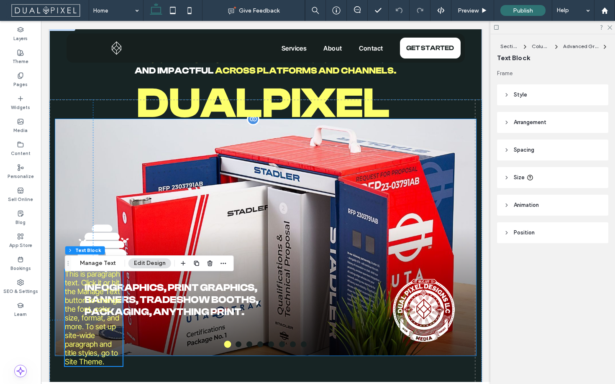
scroll to position [0, 0]
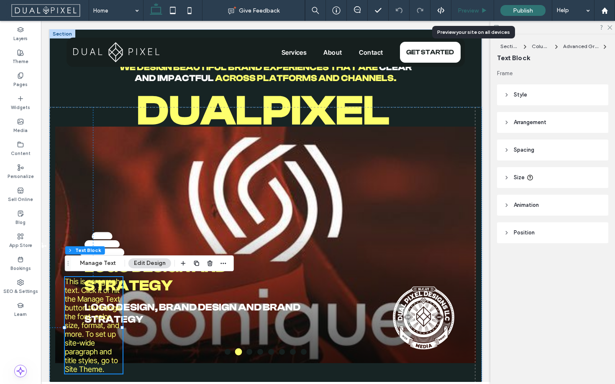
click at [479, 10] on div "Preview" at bounding box center [472, 10] width 42 height 7
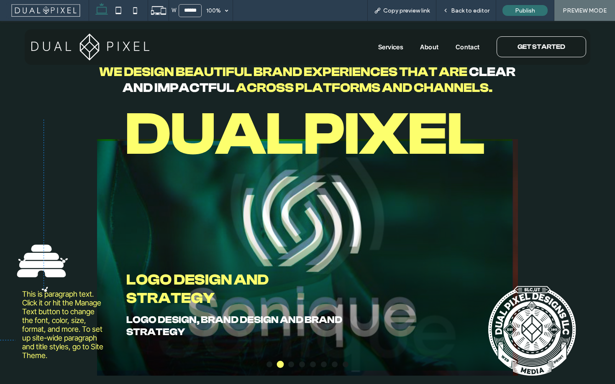
click at [515, 52] on link "GET STARTED" at bounding box center [540, 46] width 89 height 21
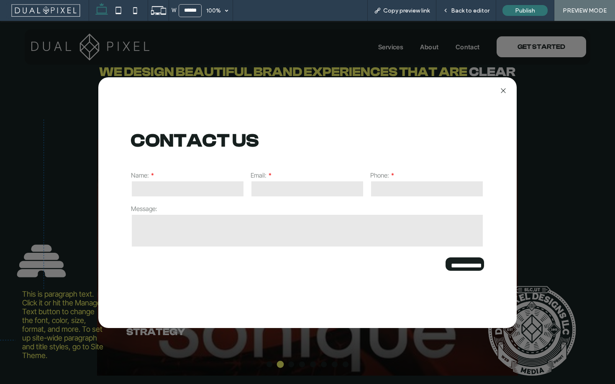
click at [504, 88] on icon ".st0-1091118977{fill-rule:evenodd;clip-rule:evenodd;}" at bounding box center [502, 90] width 5 height 5
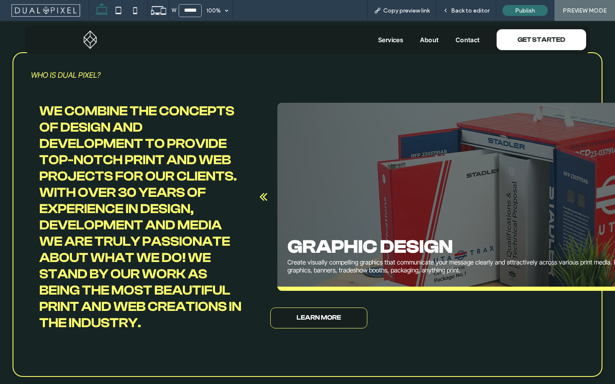
scroll to position [1619, 0]
